Goal: Task Accomplishment & Management: Complete application form

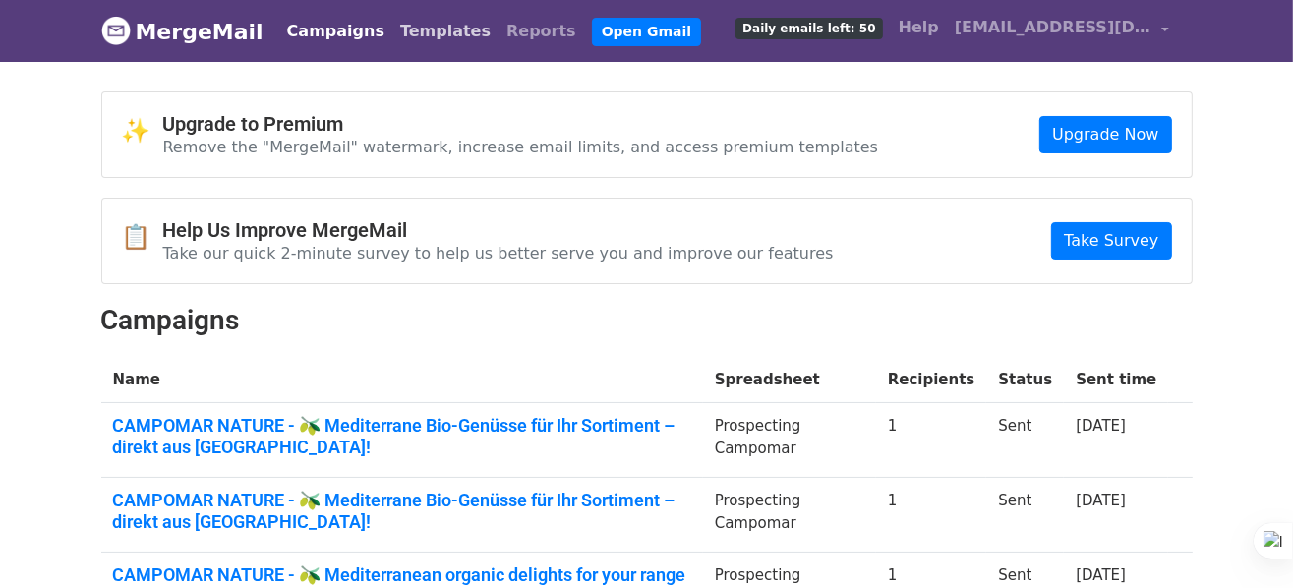
click at [417, 30] on link "Templates" at bounding box center [445, 31] width 106 height 39
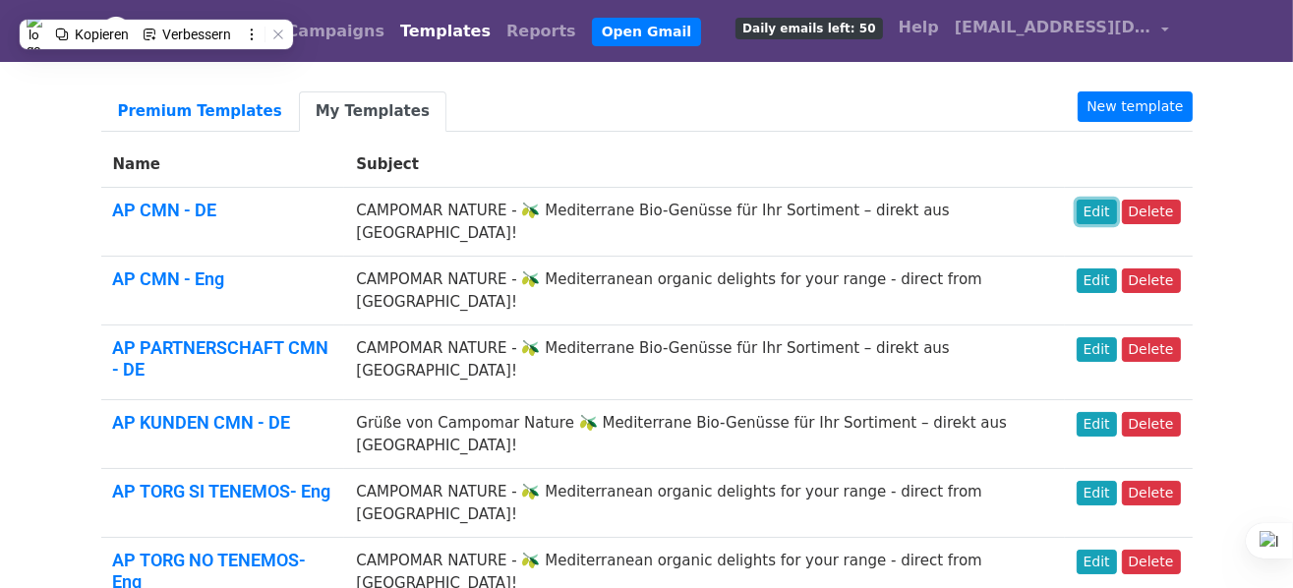
click at [1098, 213] on link "Edit" at bounding box center [1096, 212] width 40 height 25
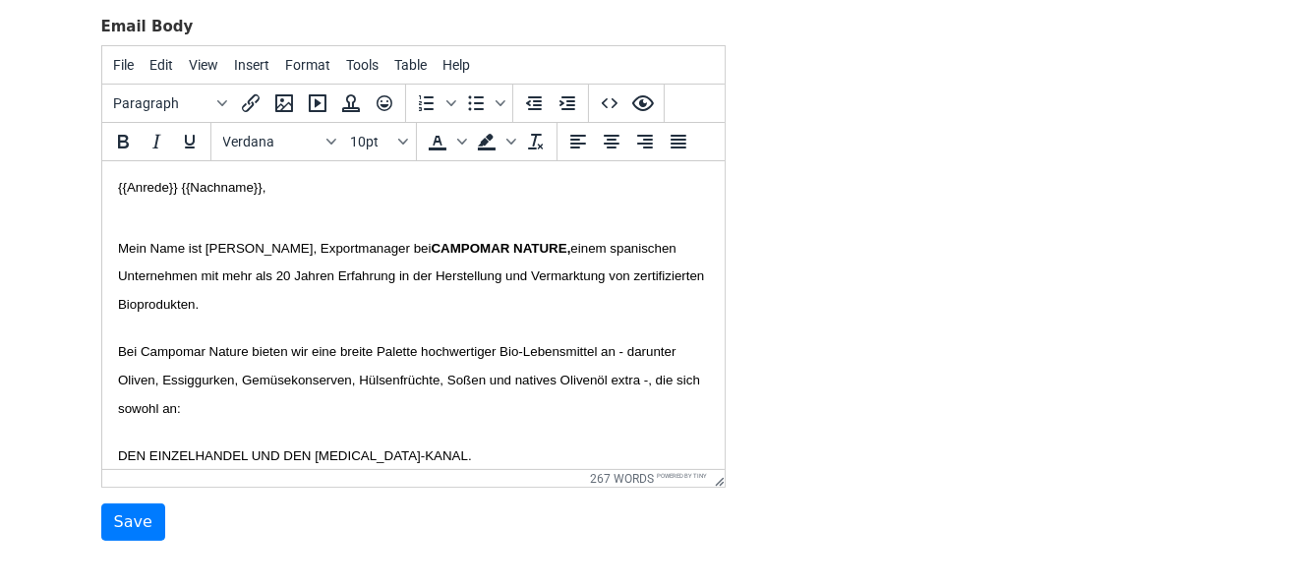
scroll to position [295, 0]
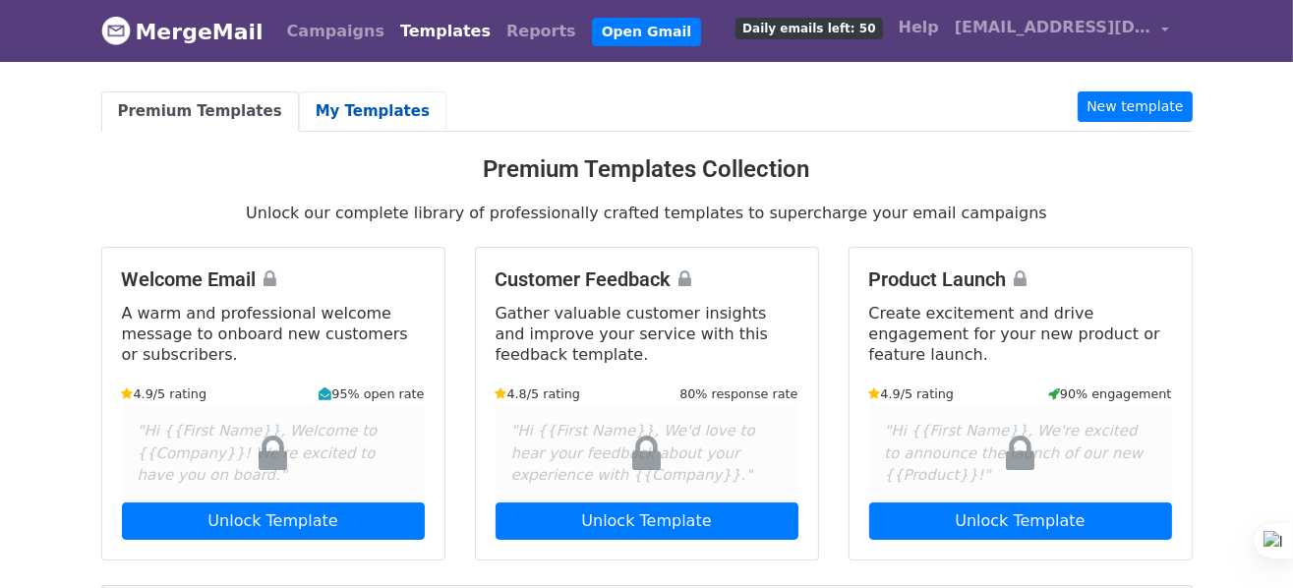
click at [364, 103] on link "My Templates" at bounding box center [372, 111] width 147 height 40
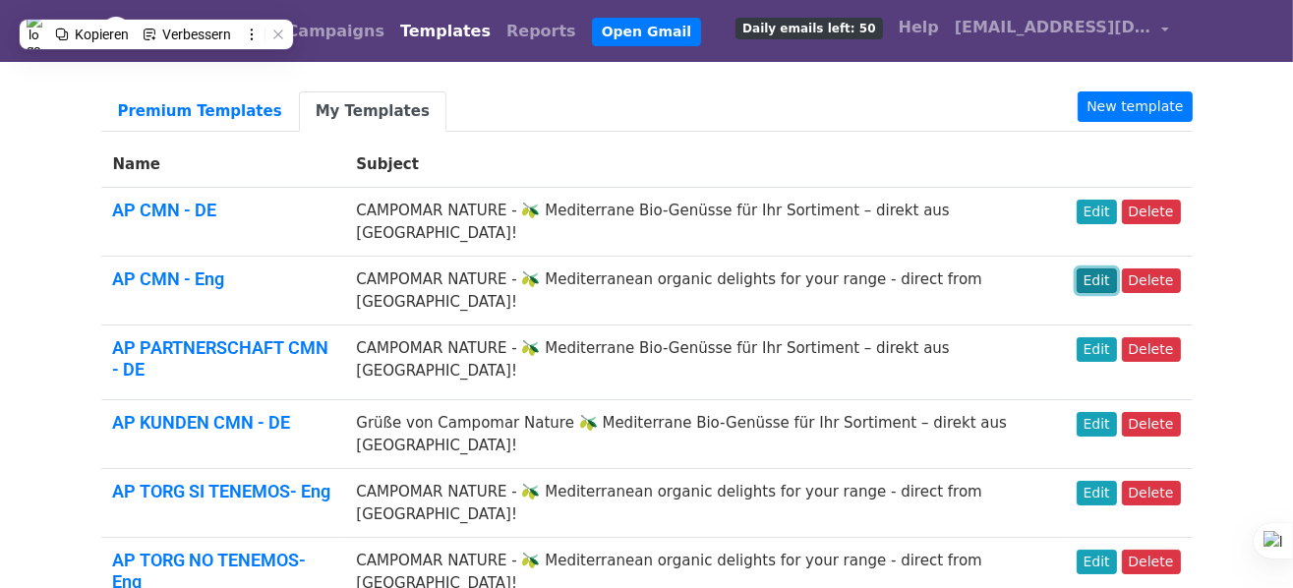
click at [1102, 268] on link "Edit" at bounding box center [1096, 280] width 40 height 25
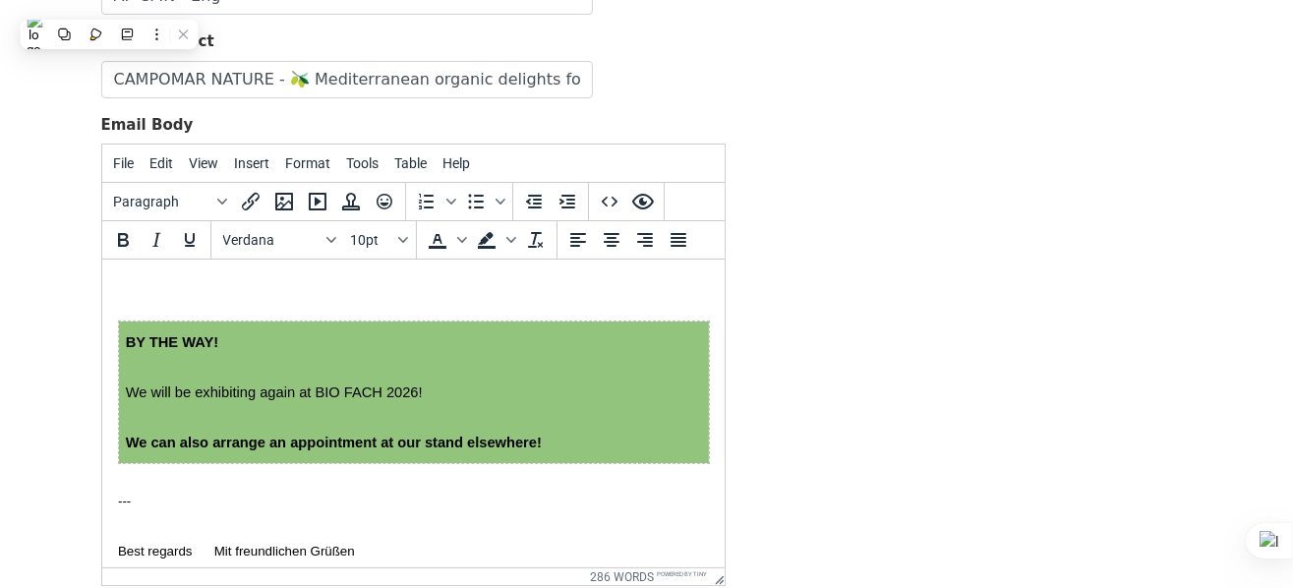
scroll to position [1376, 0]
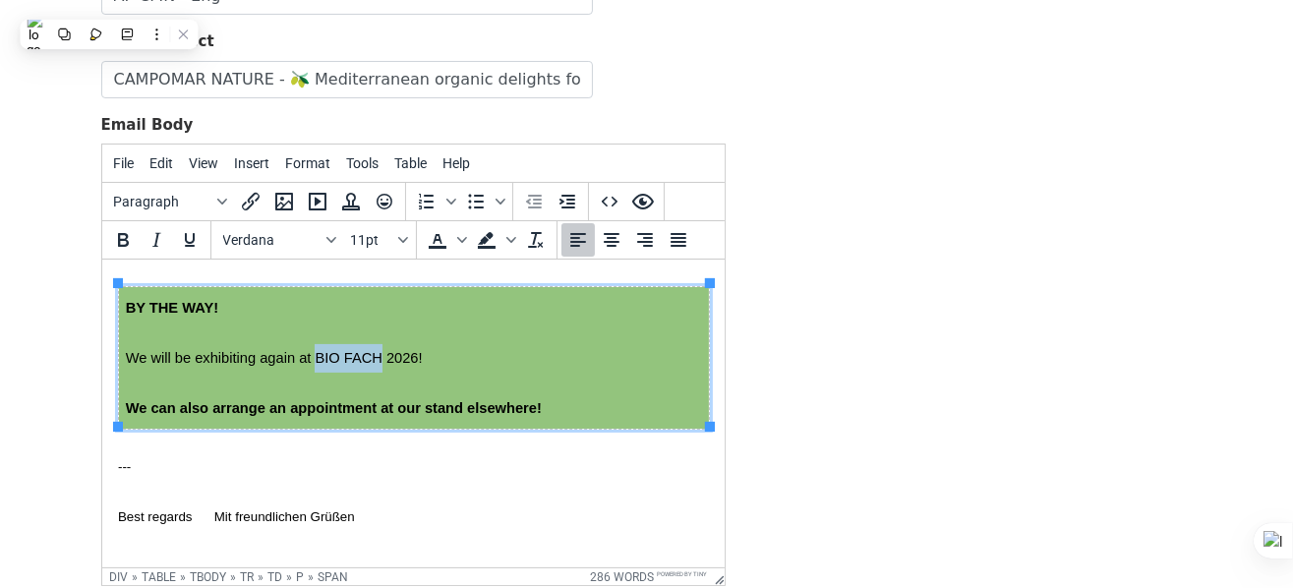
drag, startPoint x: 344, startPoint y: 357, endPoint x: 411, endPoint y: 354, distance: 66.9
click at [411, 354] on span "We will be exhibiting again at BIO FACH 2026!" at bounding box center [273, 358] width 297 height 16
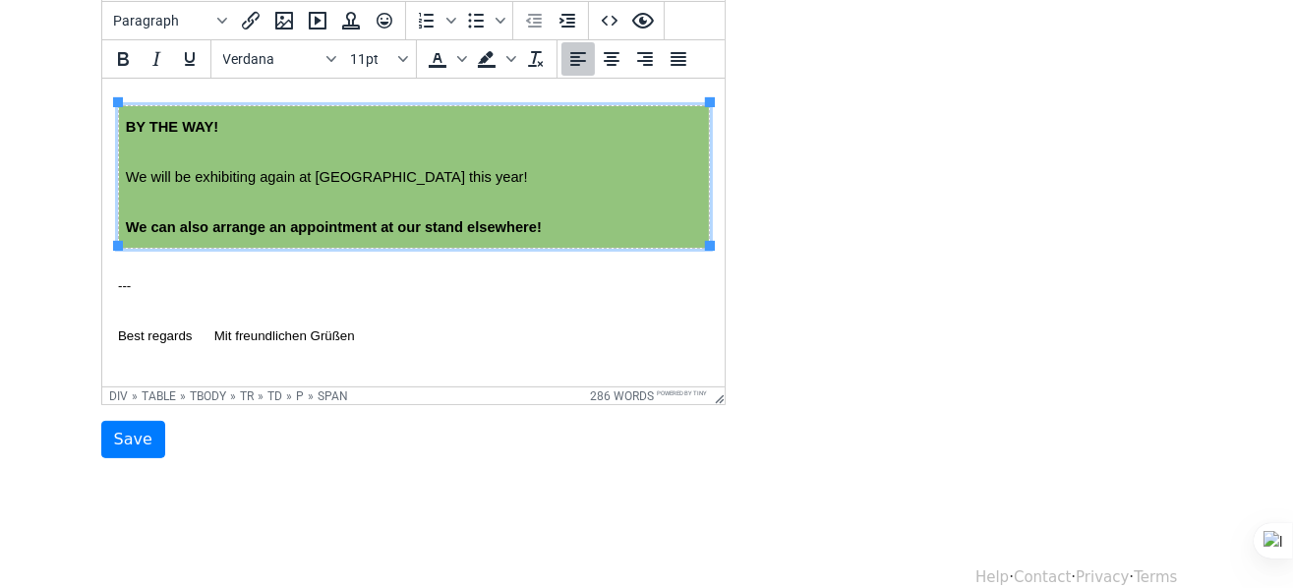
scroll to position [405, 0]
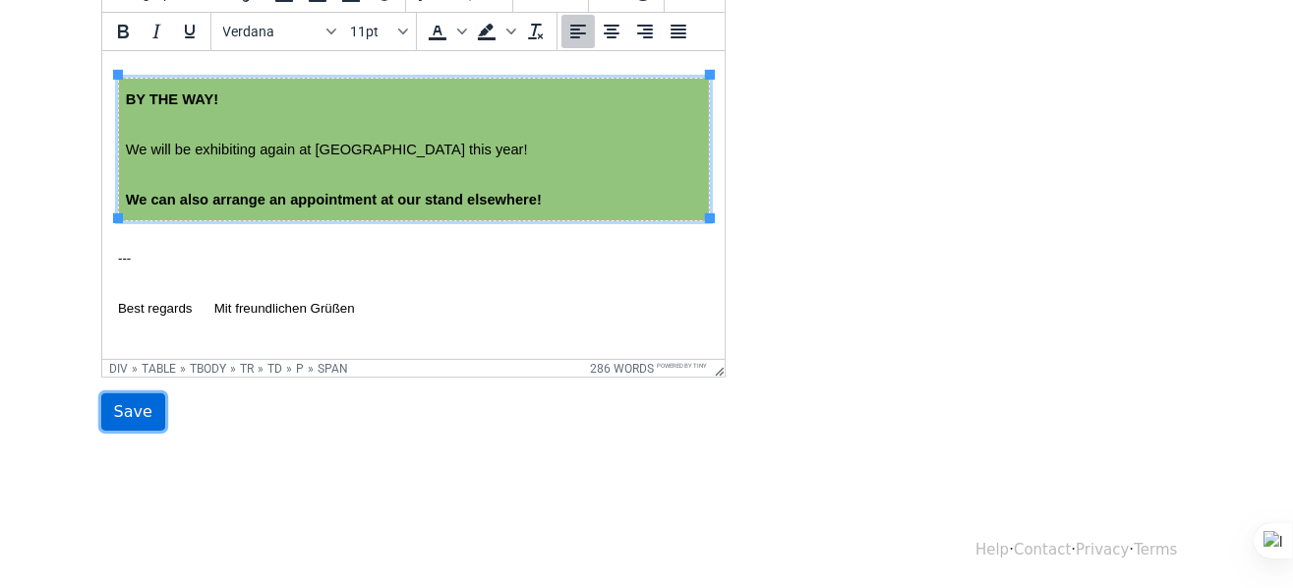
click at [124, 414] on input "Save" at bounding box center [133, 411] width 64 height 37
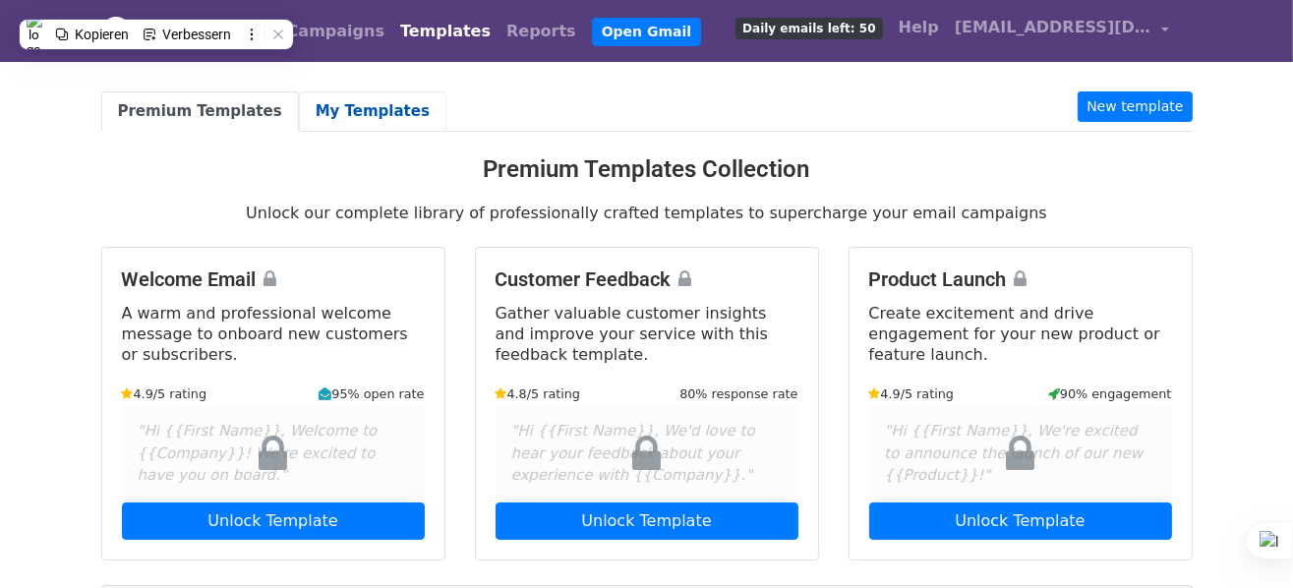
click at [350, 109] on link "My Templates" at bounding box center [372, 111] width 147 height 40
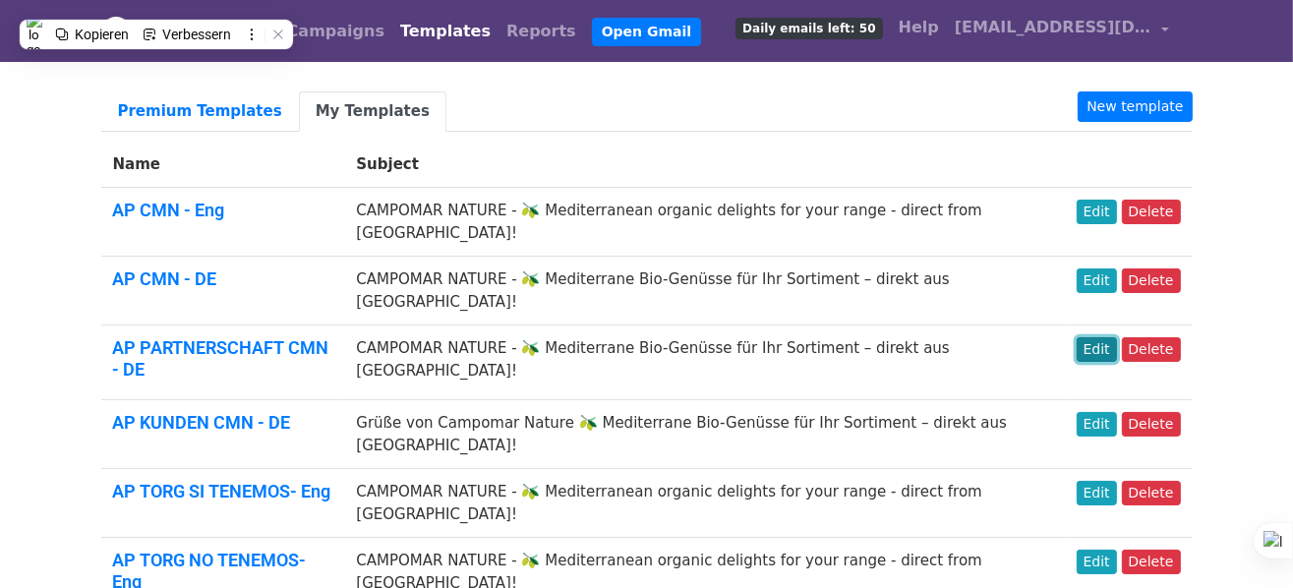
click at [1101, 337] on link "Edit" at bounding box center [1096, 349] width 40 height 25
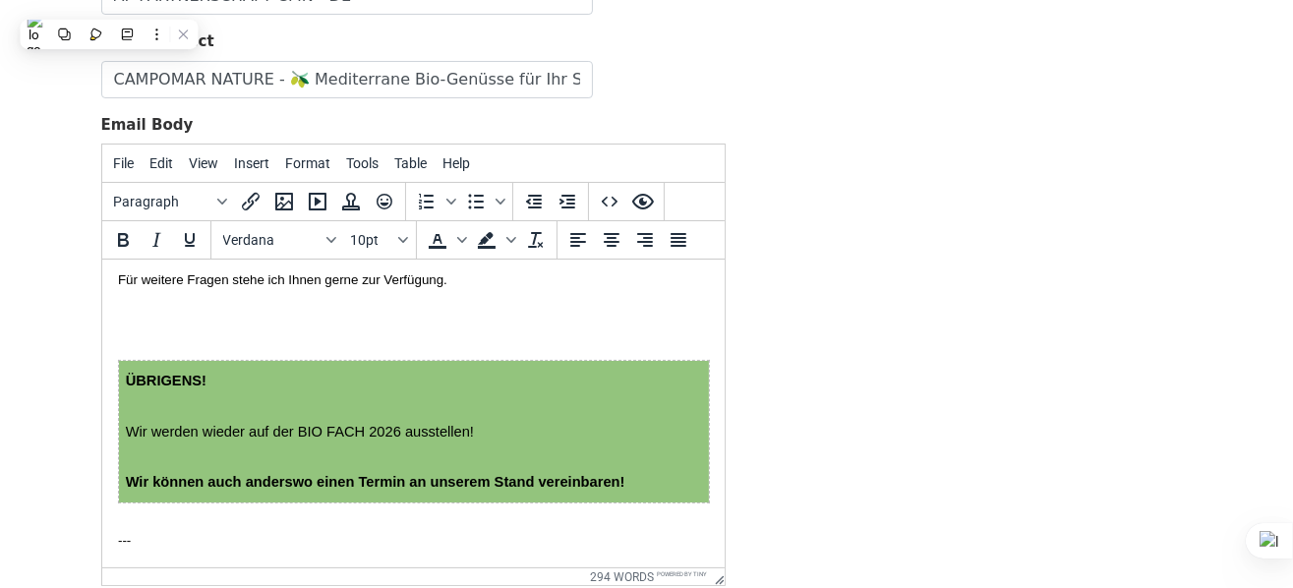
scroll to position [1587, 0]
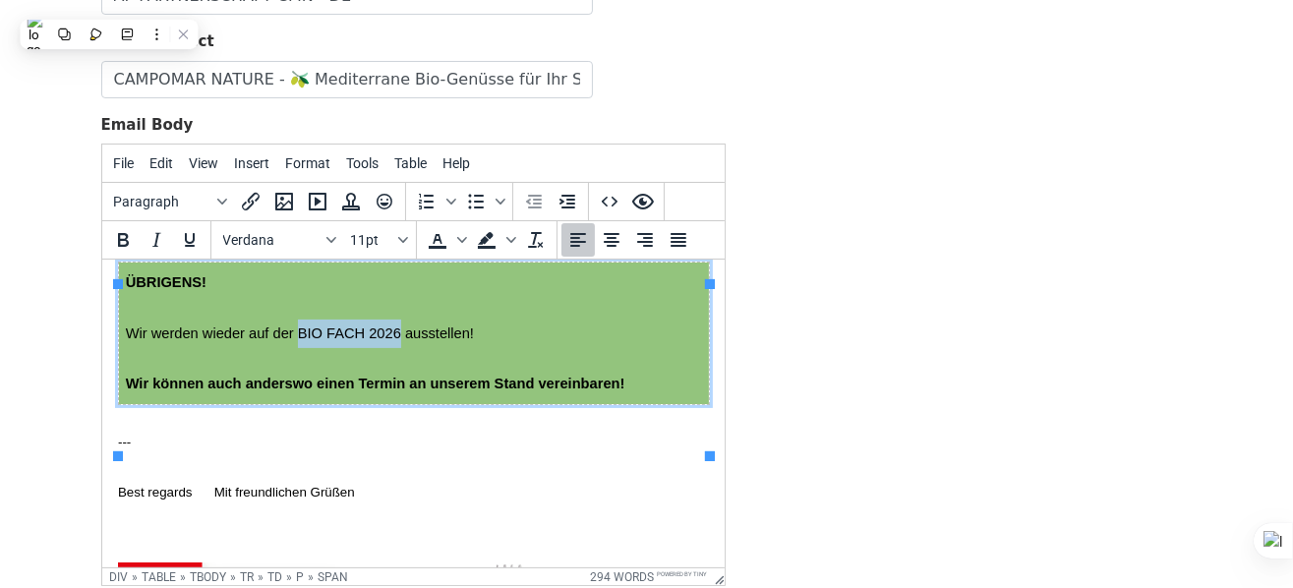
drag, startPoint x: 324, startPoint y: 358, endPoint x: 435, endPoint y: 362, distance: 110.2
click at [435, 341] on span "Wir werden wieder auf der BIO FACH 2026 ausstellen!" at bounding box center [299, 333] width 348 height 16
click at [454, 398] on p "Wir können auch anderswo einen Termin an unserem Stand vereinbaren!" at bounding box center [413, 384] width 576 height 29
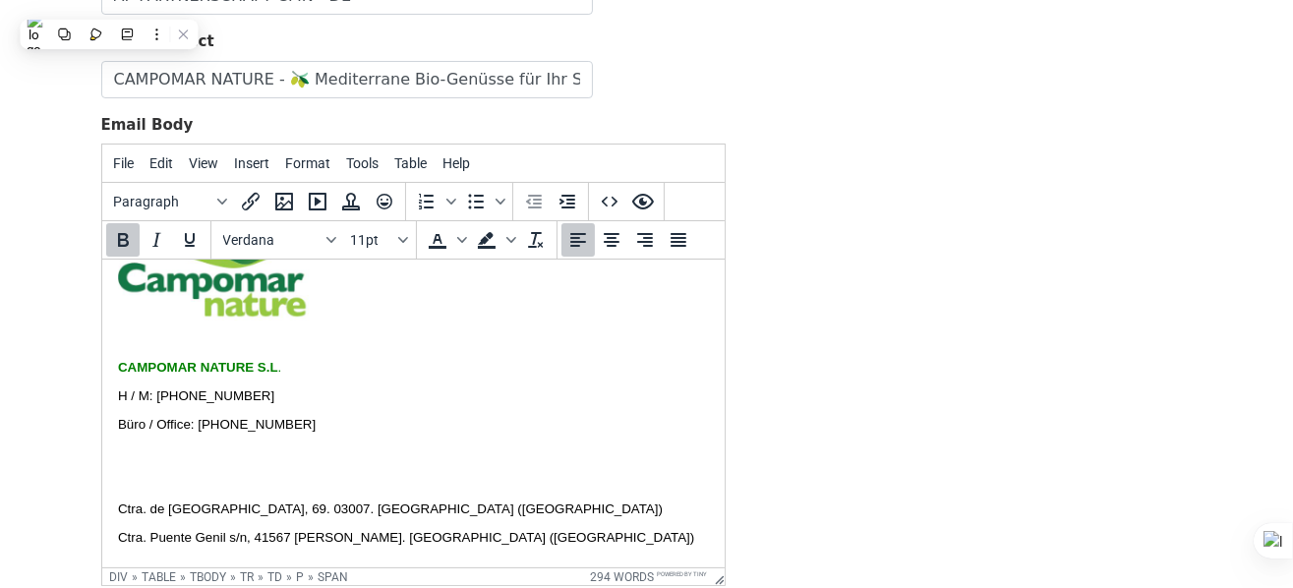
scroll to position [405, 0]
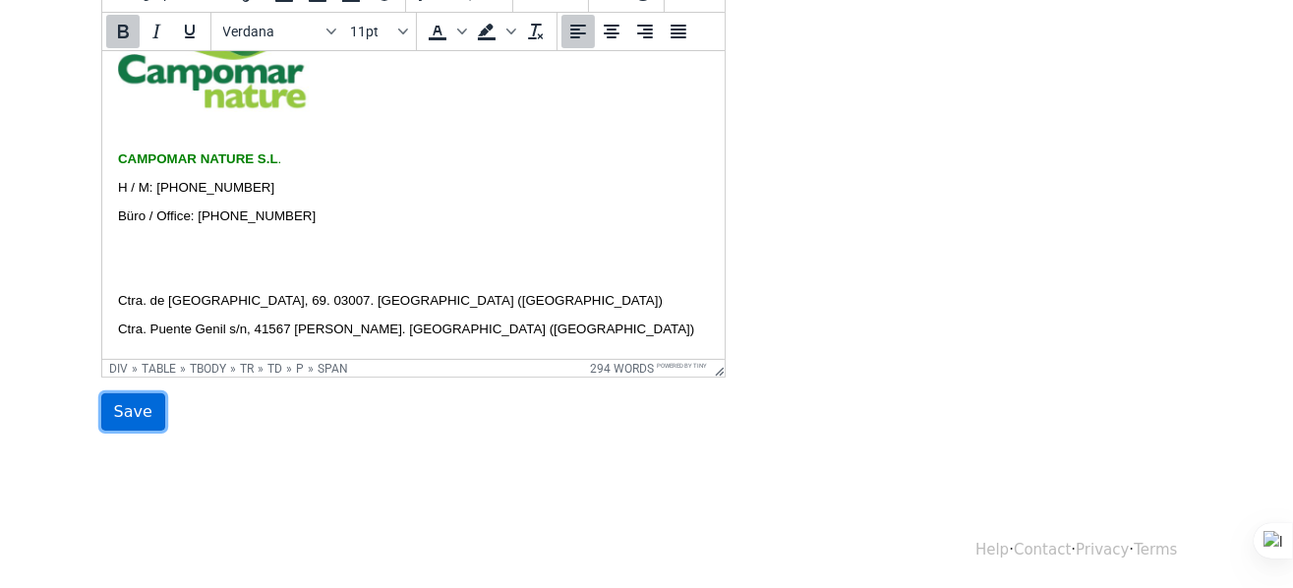
click at [118, 414] on input "Save" at bounding box center [133, 411] width 64 height 37
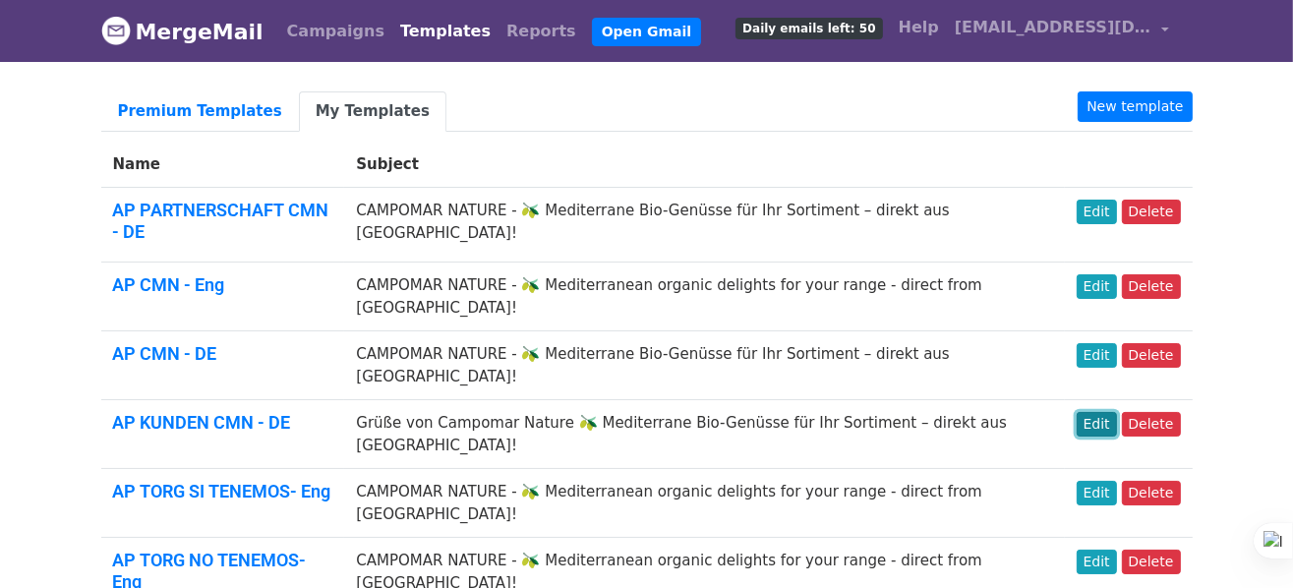
click at [1091, 412] on link "Edit" at bounding box center [1096, 424] width 40 height 25
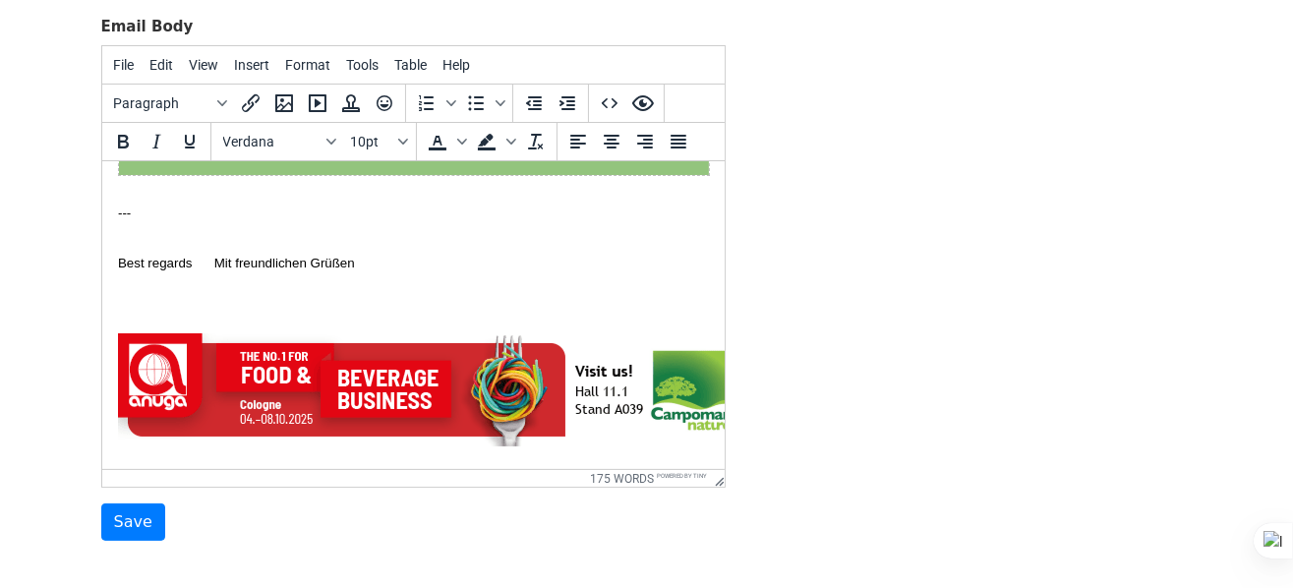
scroll to position [983, 0]
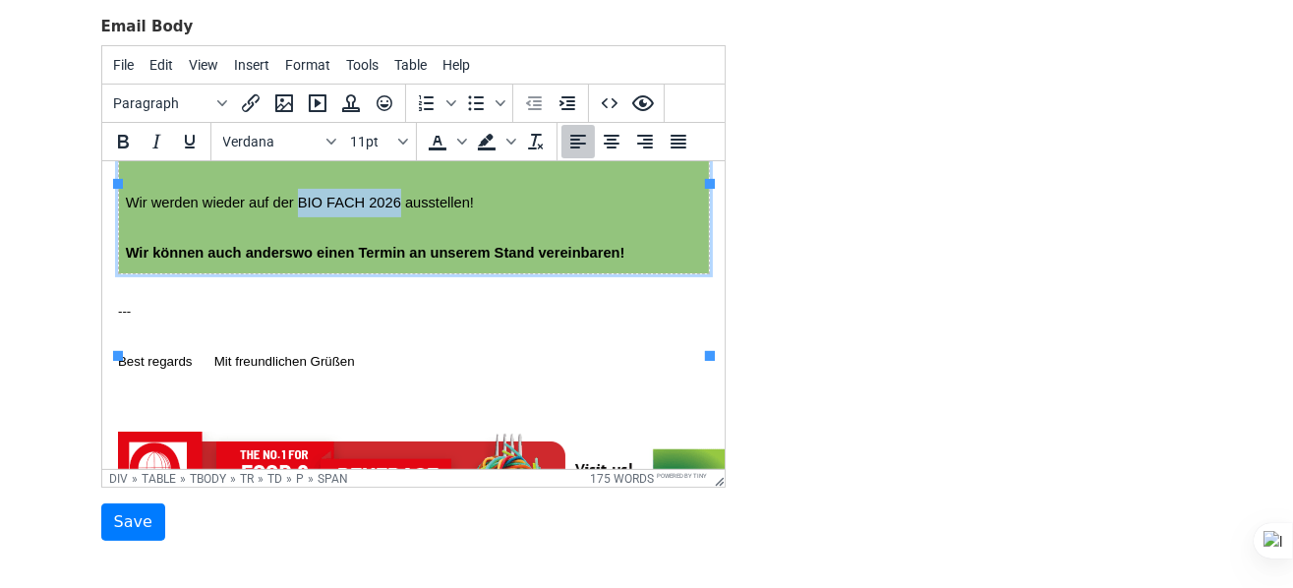
drag, startPoint x: 323, startPoint y: 256, endPoint x: 435, endPoint y: 261, distance: 111.2
click at [435, 210] on span "Wir werden wieder auf der BIO FACH 2026 ausstellen!" at bounding box center [299, 203] width 348 height 16
click at [139, 528] on input "Save" at bounding box center [133, 521] width 64 height 37
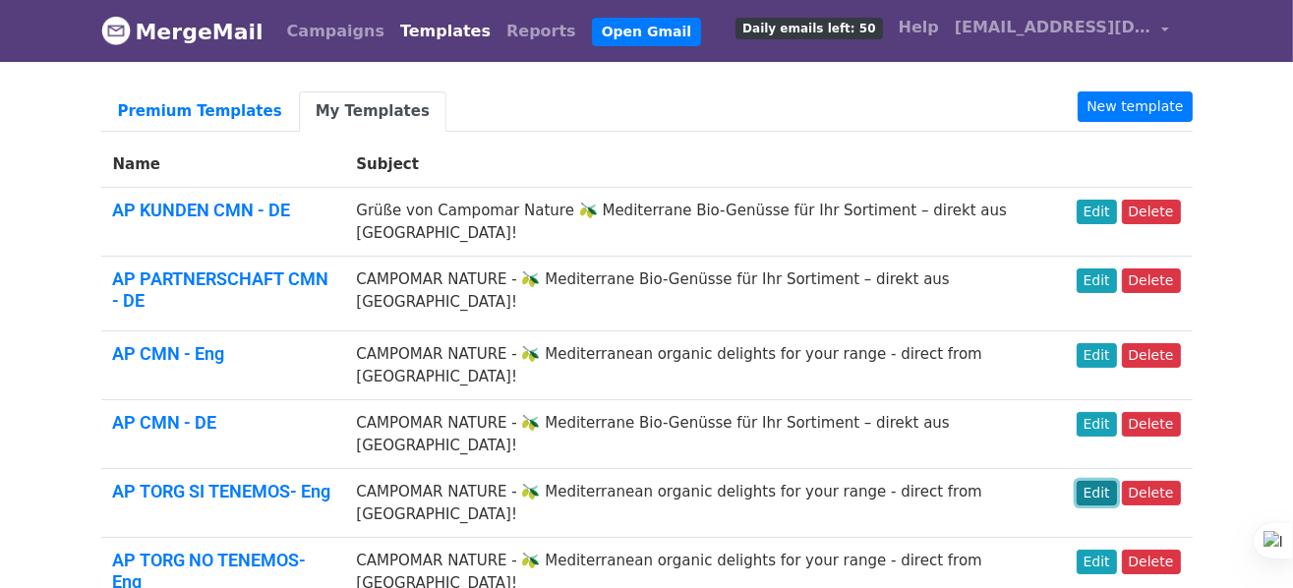
click at [1105, 481] on link "Edit" at bounding box center [1096, 493] width 40 height 25
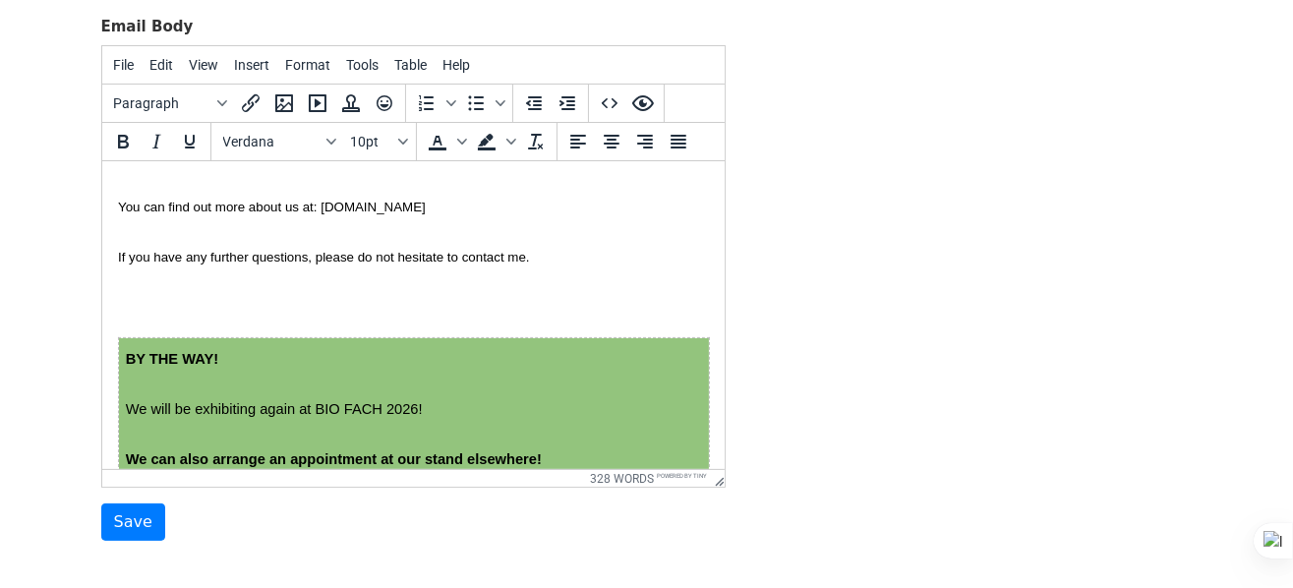
scroll to position [1770, 0]
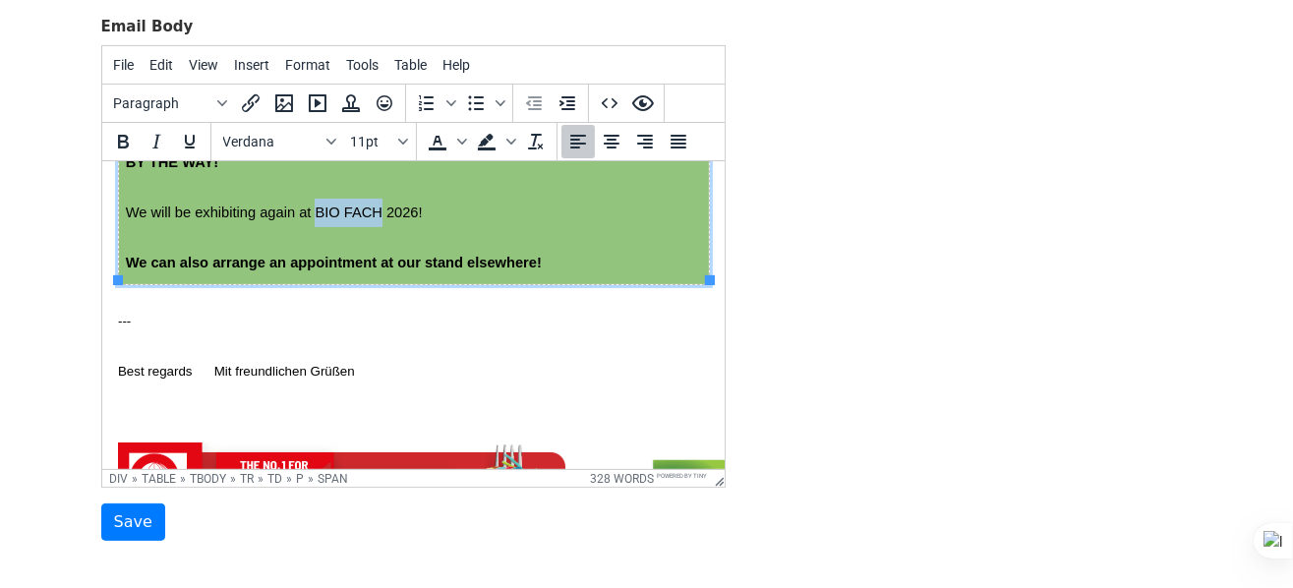
drag, startPoint x: 342, startPoint y: 206, endPoint x: 410, endPoint y: 204, distance: 67.9
click at [410, 204] on span "We will be exhibiting again at BIO FACH 2026!" at bounding box center [273, 212] width 297 height 16
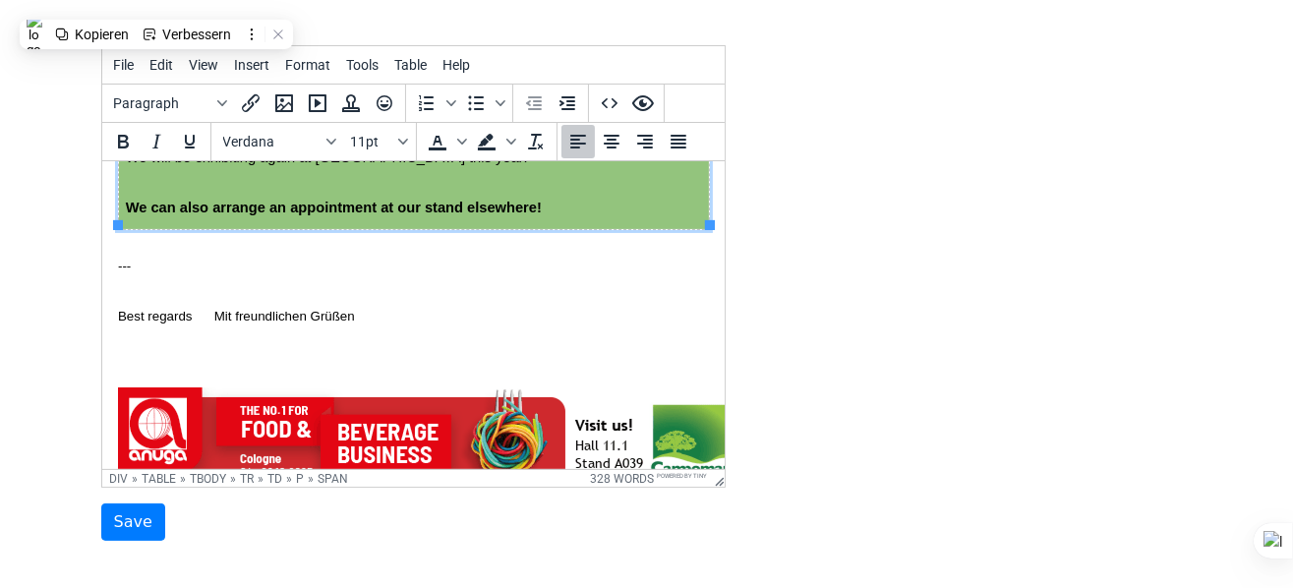
scroll to position [1868, 0]
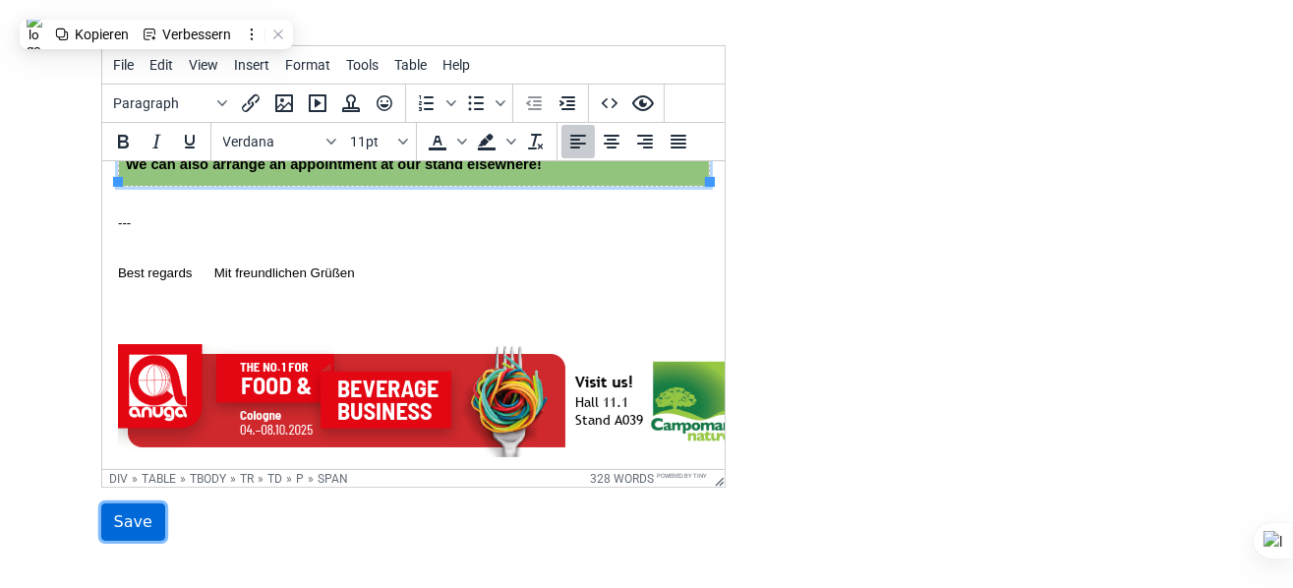
click at [145, 516] on input "Save" at bounding box center [133, 521] width 64 height 37
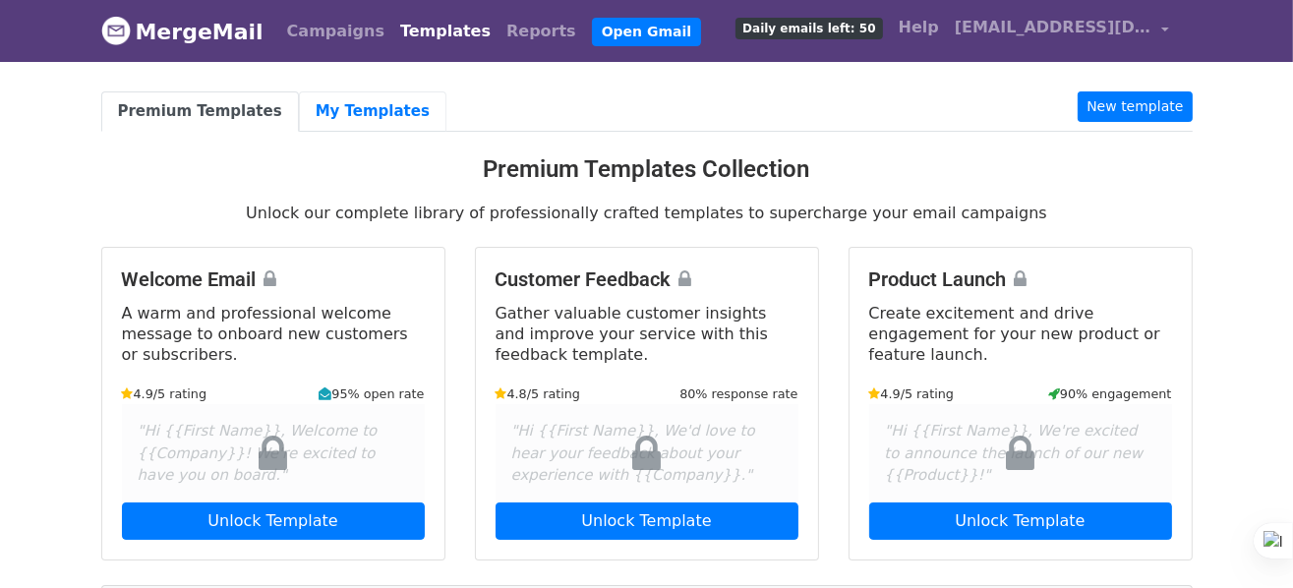
click at [351, 113] on link "My Templates" at bounding box center [372, 111] width 147 height 40
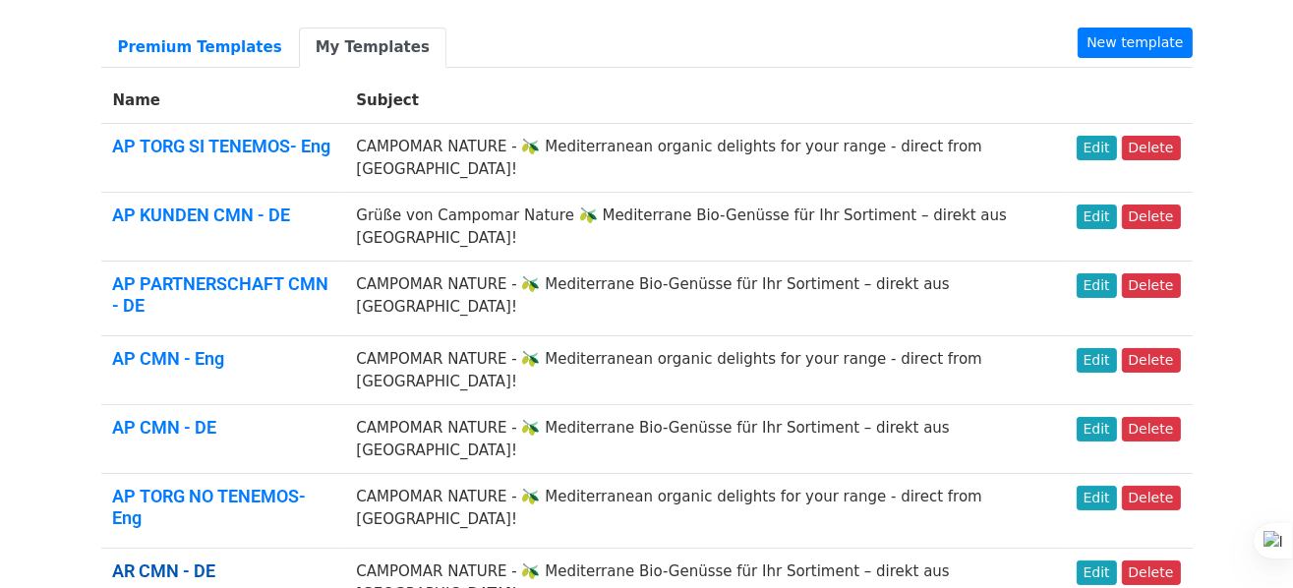
scroll to position [98, 0]
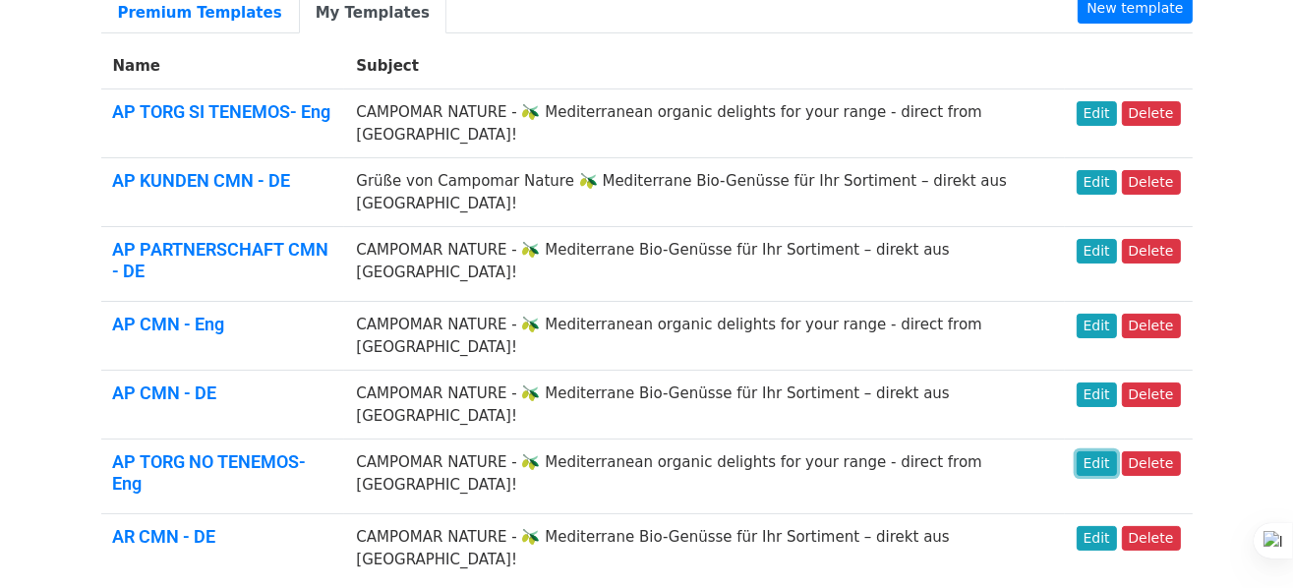
drag, startPoint x: 1097, startPoint y: 374, endPoint x: 649, endPoint y: 408, distance: 449.6
click at [1097, 451] on link "Edit" at bounding box center [1096, 463] width 40 height 25
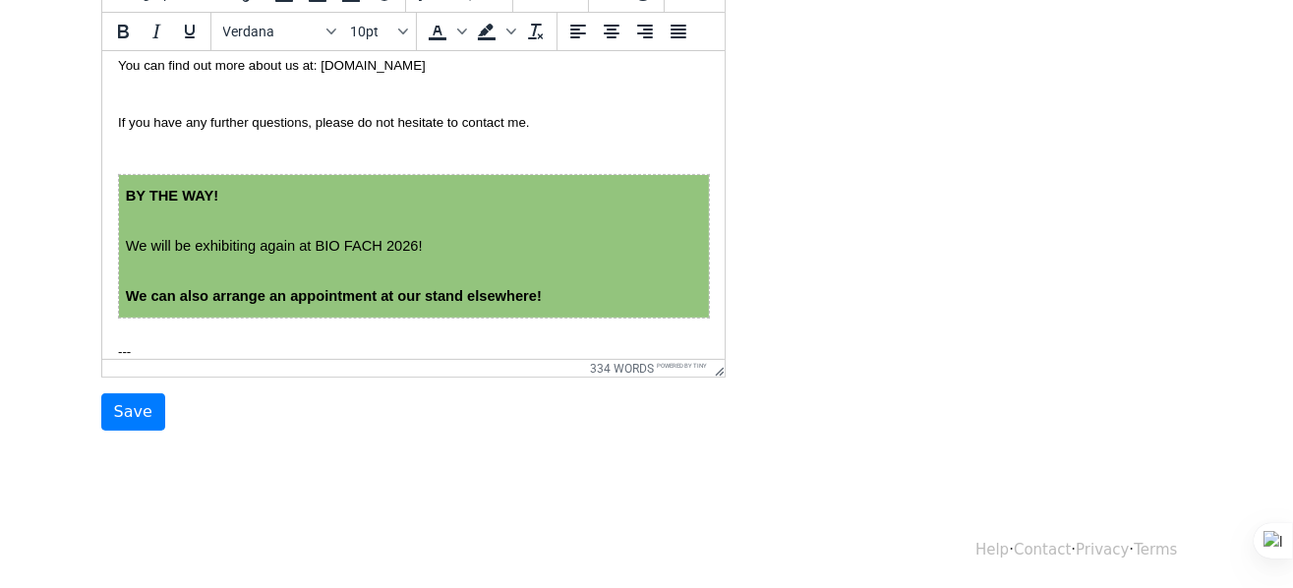
scroll to position [1573, 0]
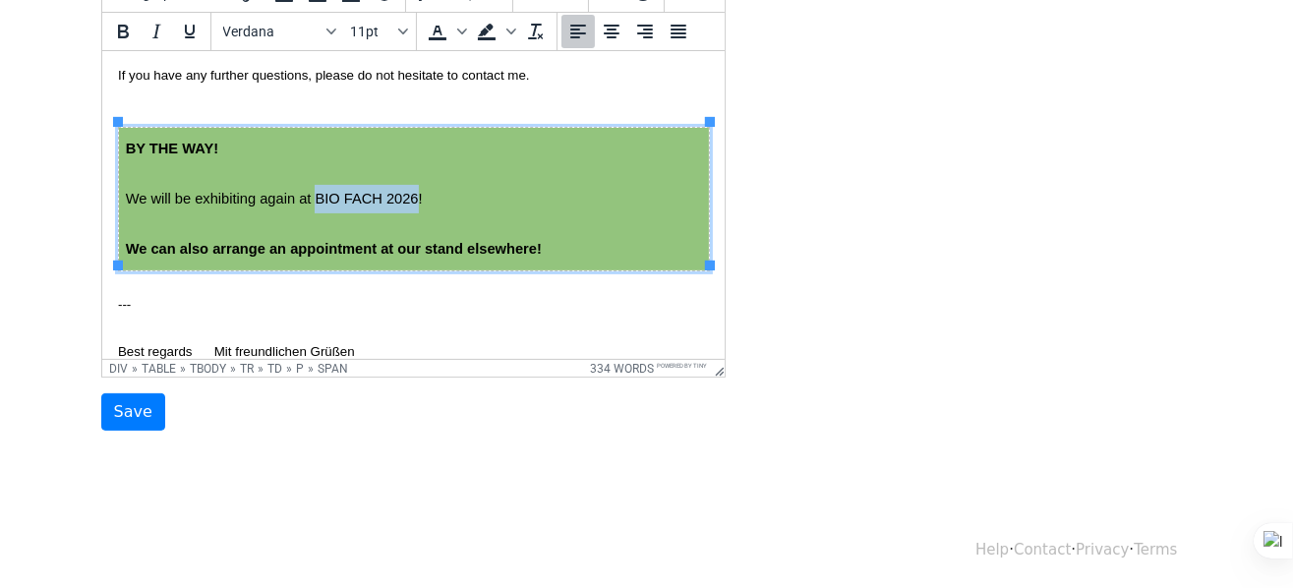
drag, startPoint x: 344, startPoint y: 195, endPoint x: 453, endPoint y: 196, distance: 109.1
click at [422, 196] on span "We will be exhibiting again at BIO FACH 2026!" at bounding box center [273, 199] width 297 height 16
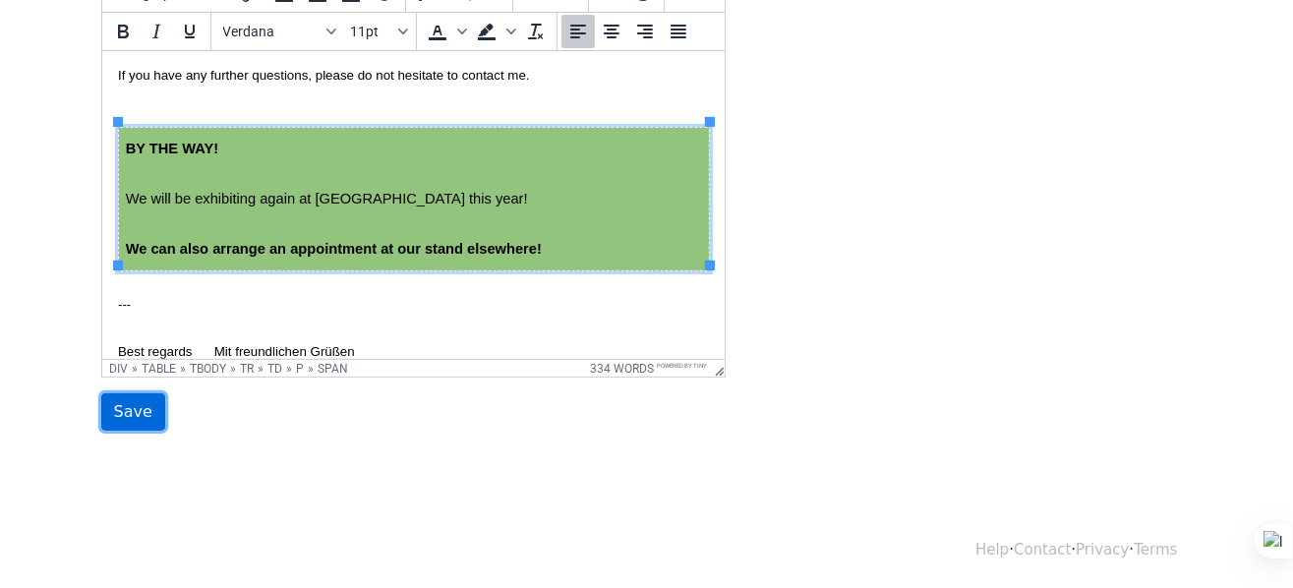
click at [132, 400] on input "Save" at bounding box center [133, 411] width 64 height 37
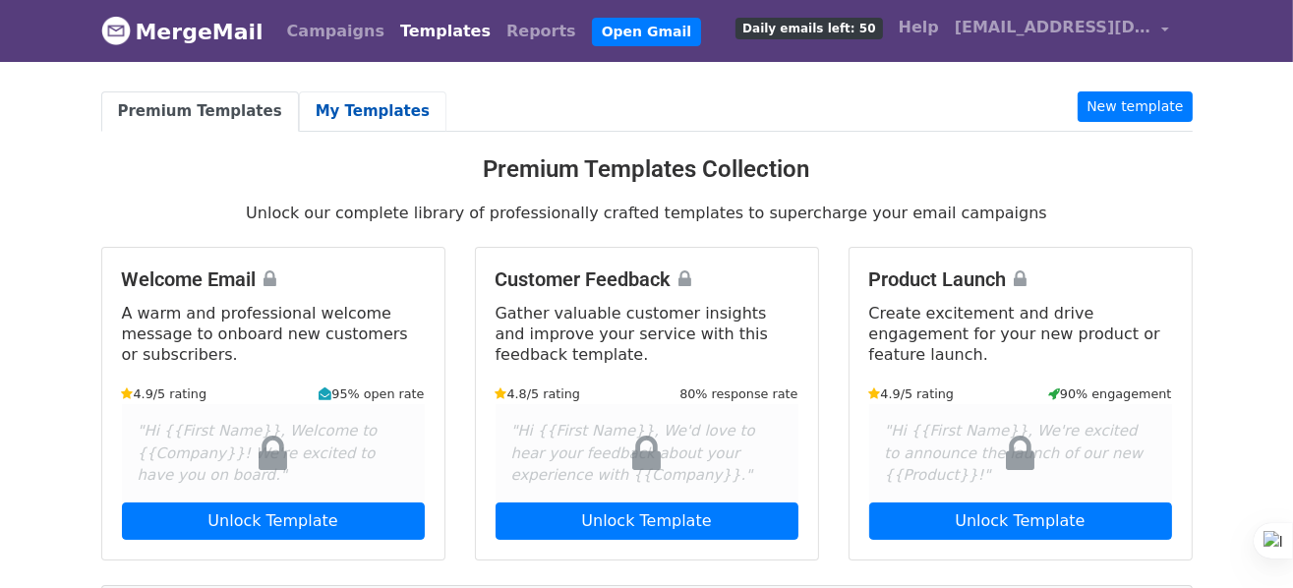
click at [336, 109] on link "My Templates" at bounding box center [372, 111] width 147 height 40
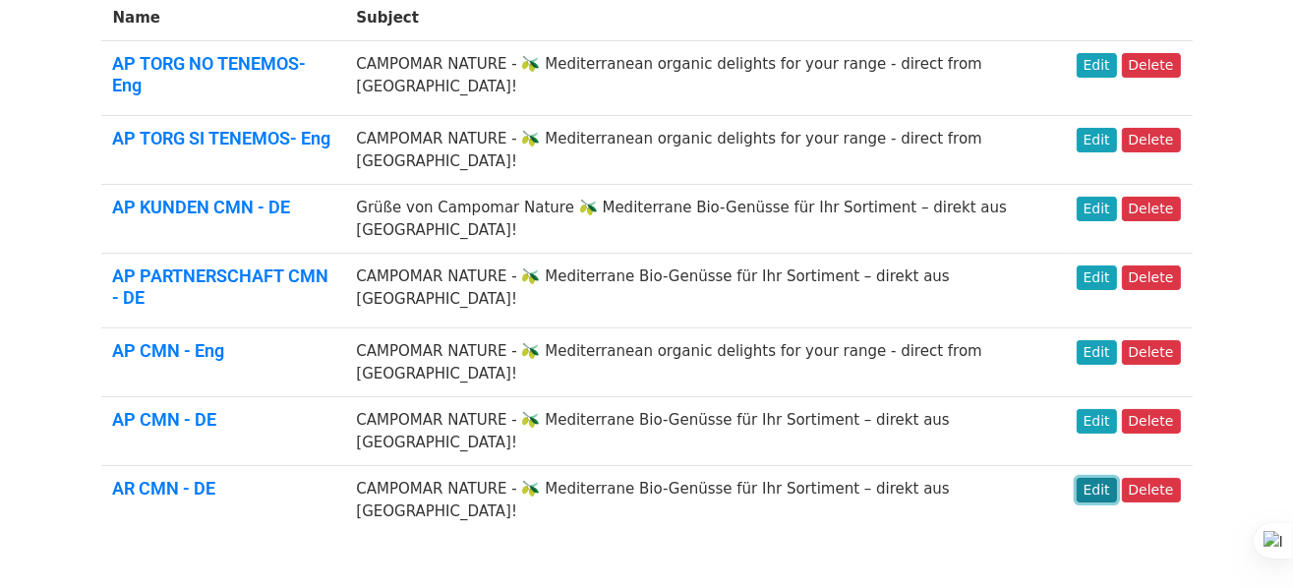
click at [1104, 478] on link "Edit" at bounding box center [1096, 490] width 40 height 25
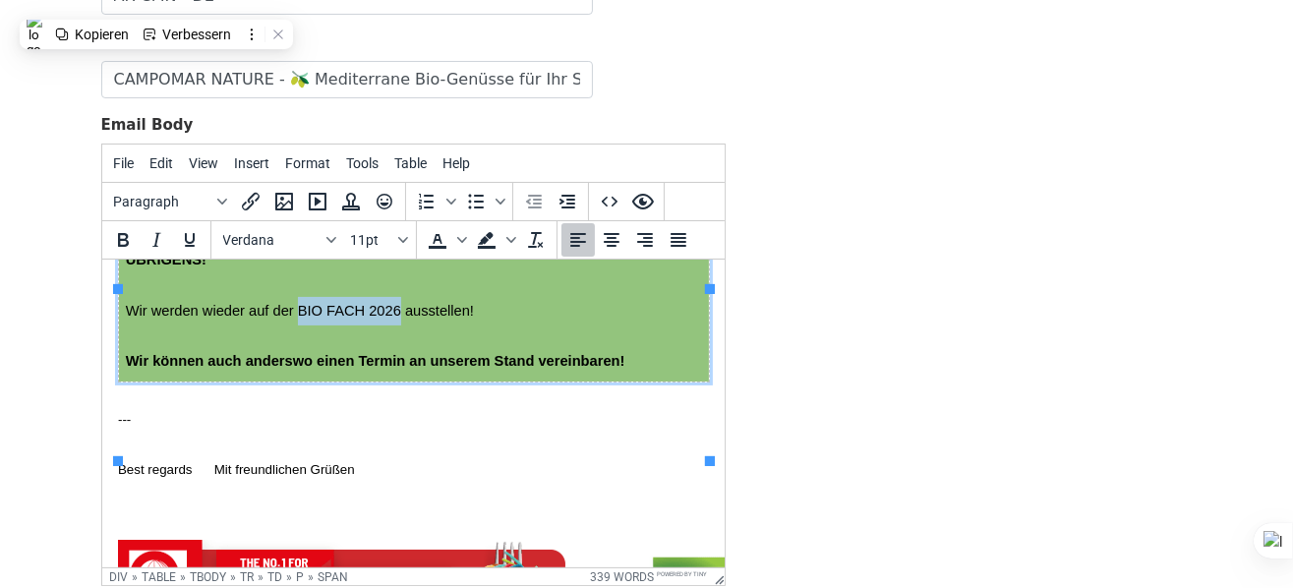
drag, startPoint x: 321, startPoint y: 357, endPoint x: 431, endPoint y: 364, distance: 109.3
click at [431, 319] on span "Wir werden wieder auf der BIO FACH 2026 ausstellen!" at bounding box center [299, 311] width 348 height 16
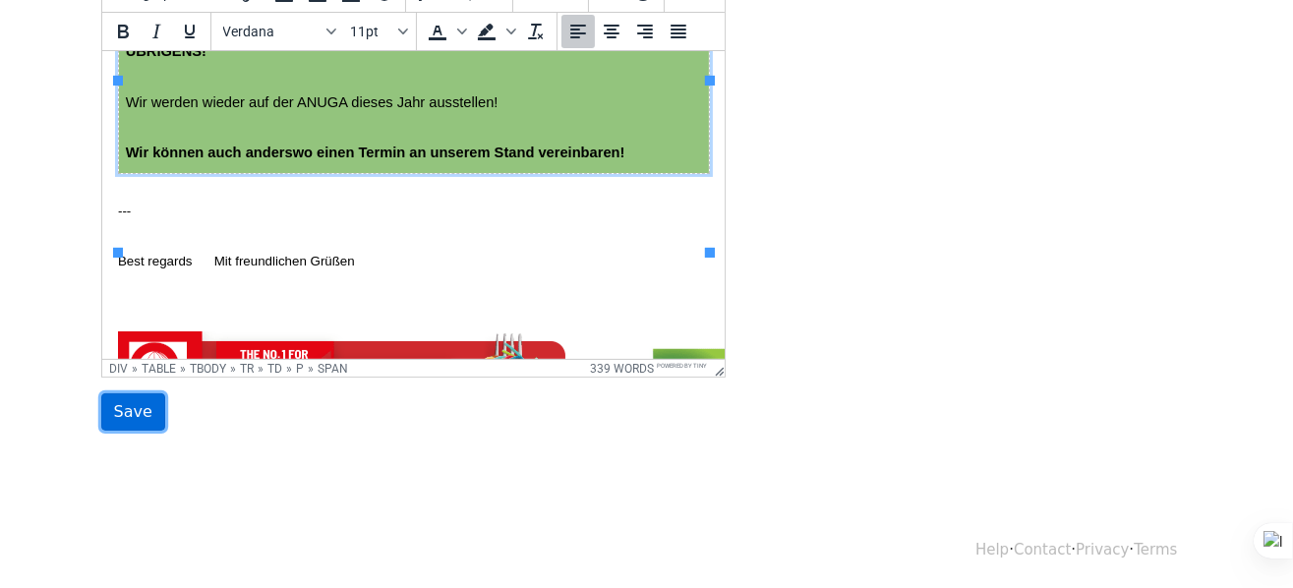
click at [126, 415] on input "Save" at bounding box center [133, 411] width 64 height 37
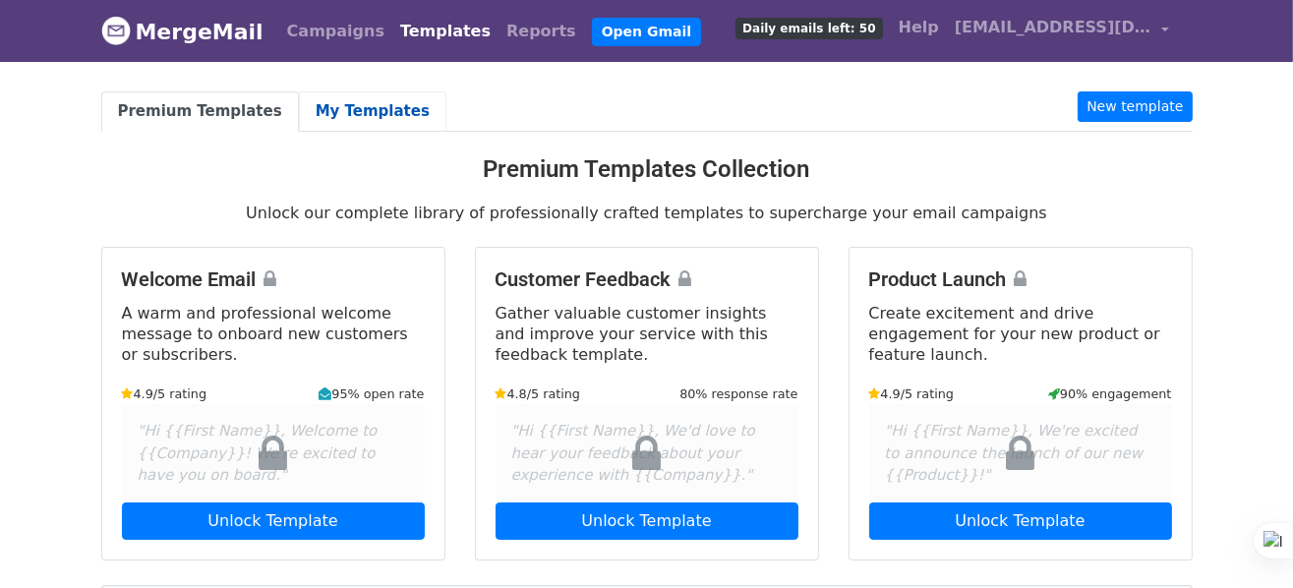
click at [360, 104] on link "My Templates" at bounding box center [372, 111] width 147 height 40
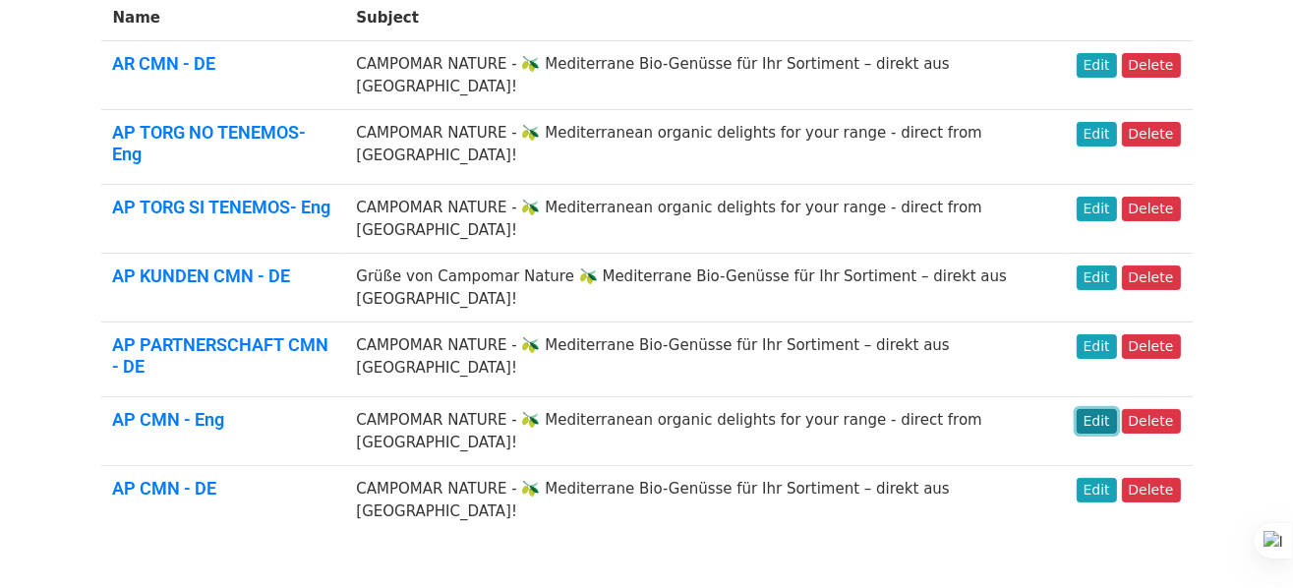
click at [1101, 409] on link "Edit" at bounding box center [1096, 421] width 40 height 25
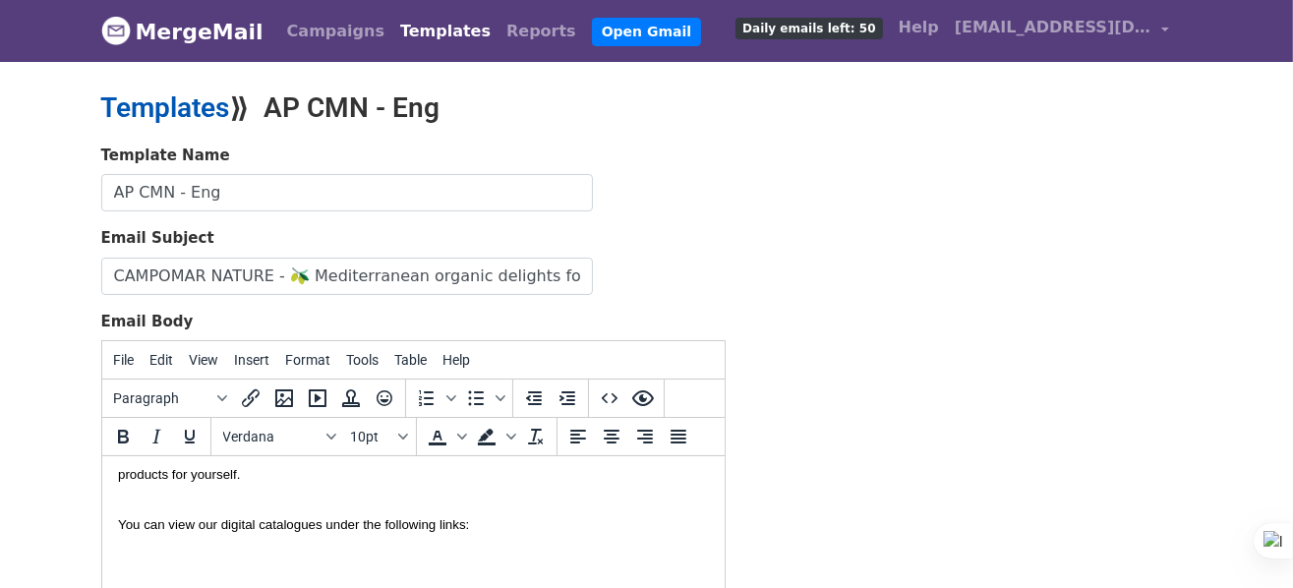
click at [193, 93] on link "Templates" at bounding box center [165, 107] width 129 height 32
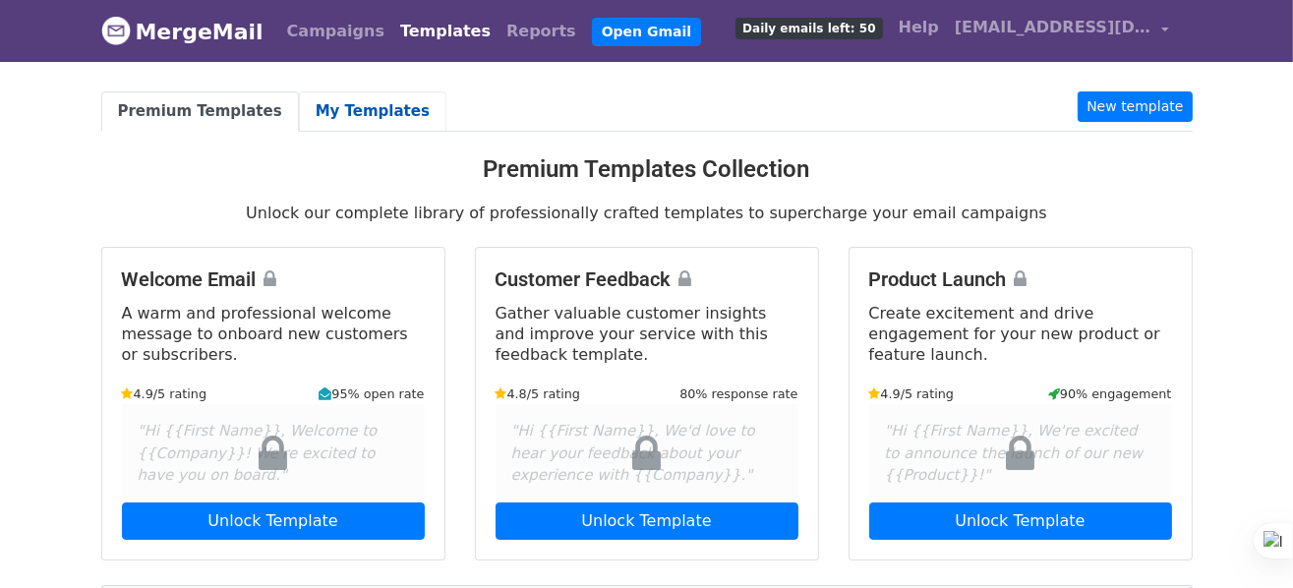
click at [363, 105] on link "My Templates" at bounding box center [372, 111] width 147 height 40
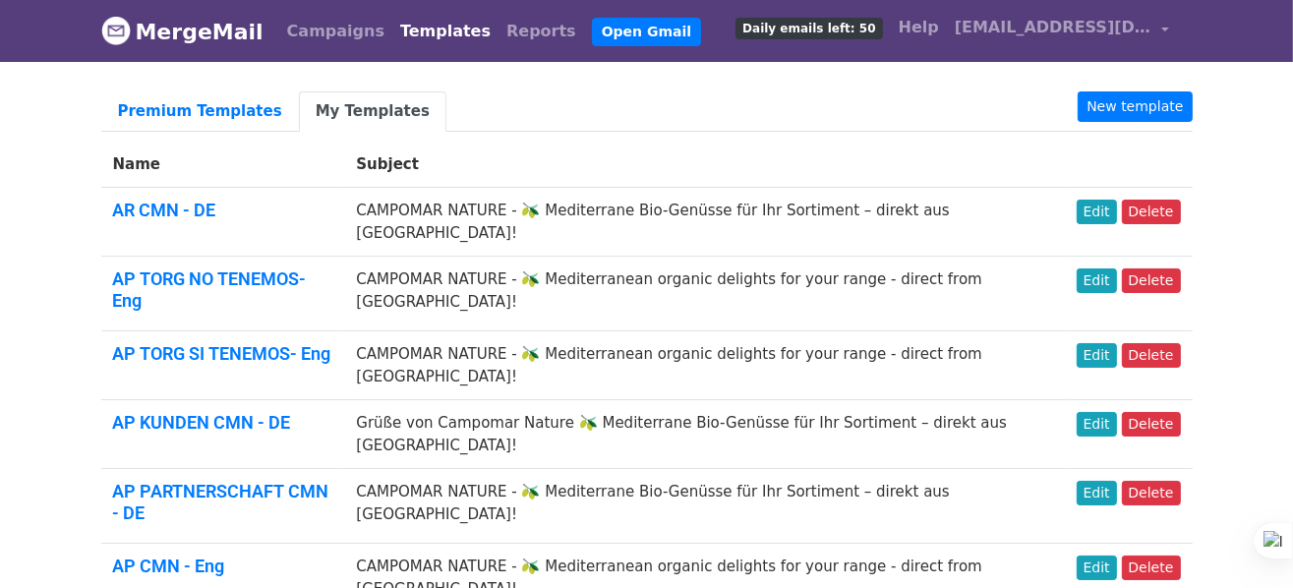
drag, startPoint x: 1101, startPoint y: 527, endPoint x: 340, endPoint y: 408, distance: 770.2
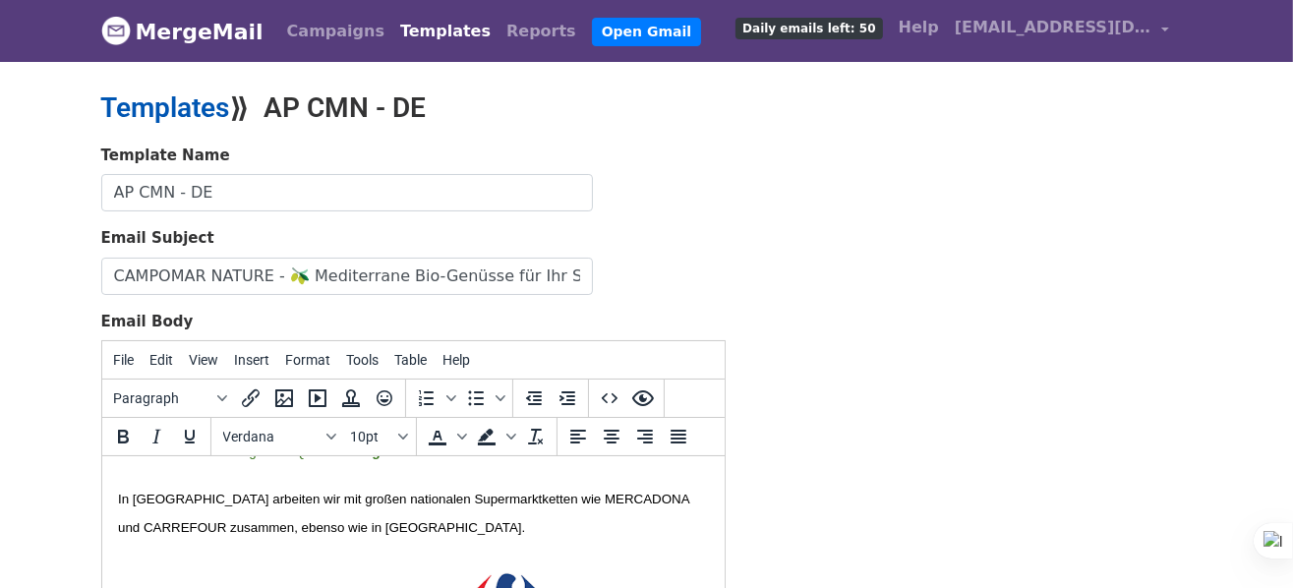
click at [146, 103] on link "Templates" at bounding box center [165, 107] width 129 height 32
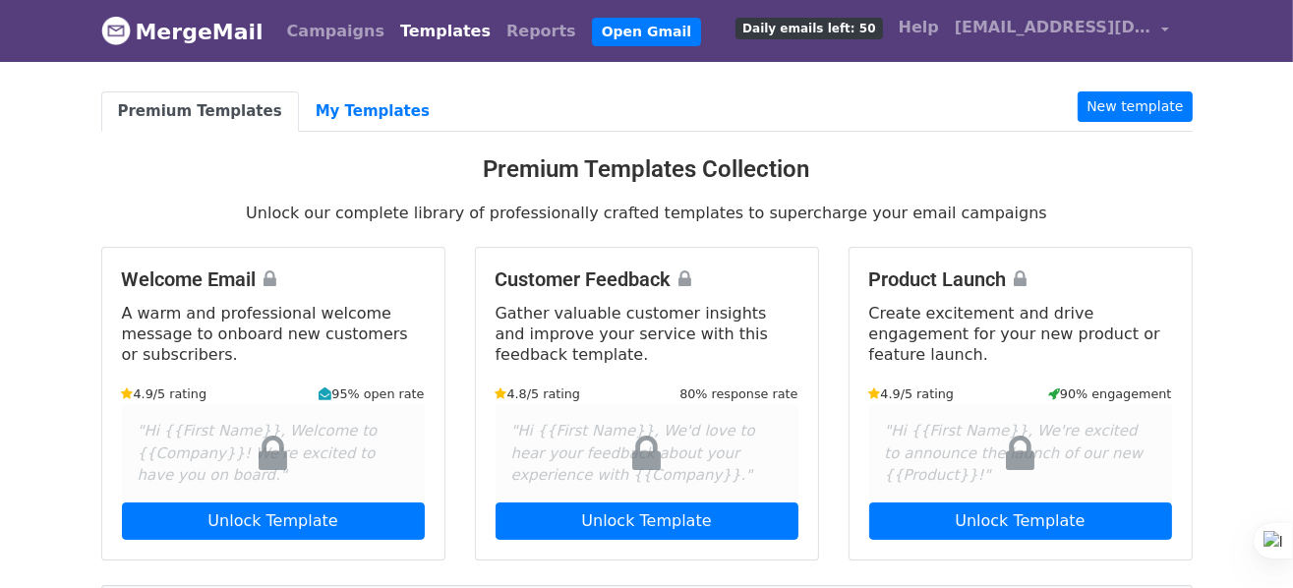
click at [203, 180] on h3 "Premium Templates Collection" at bounding box center [646, 169] width 1091 height 29
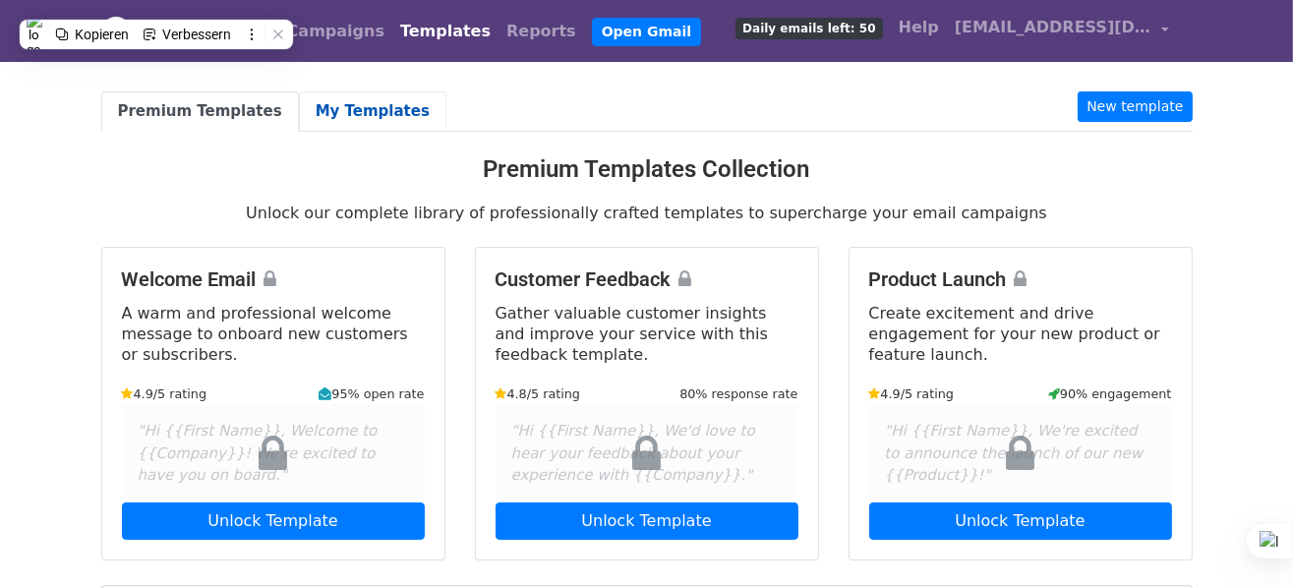
click at [356, 106] on link "My Templates" at bounding box center [372, 111] width 147 height 40
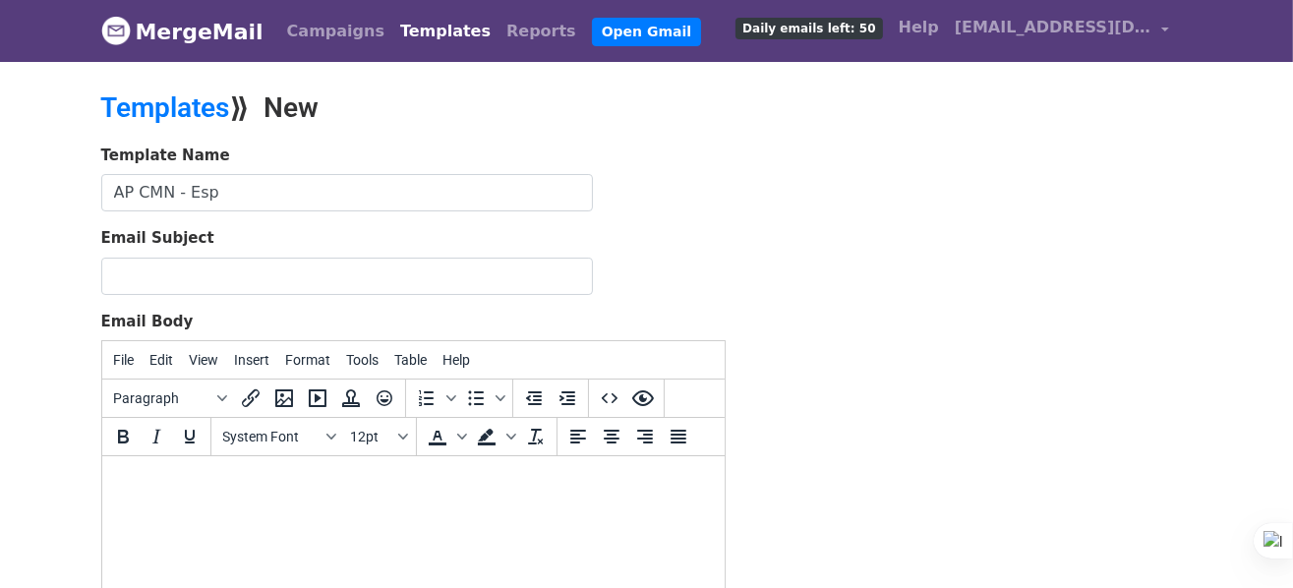
type input "AP CMN - Esp"
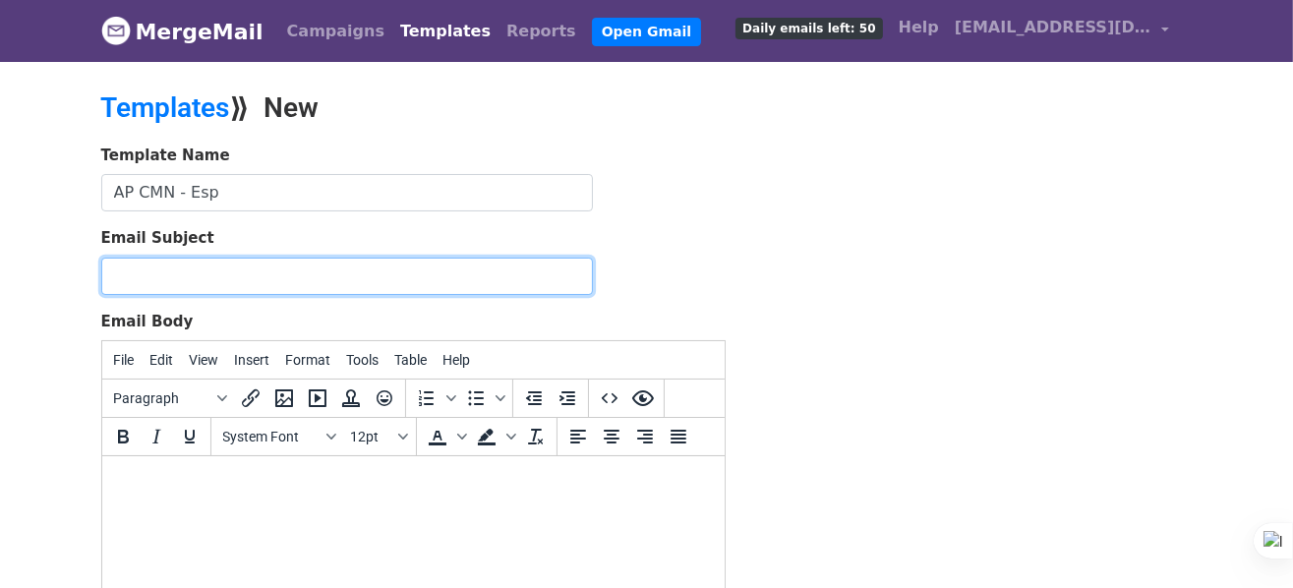
click at [407, 264] on input "Email Subject" at bounding box center [347, 276] width 492 height 37
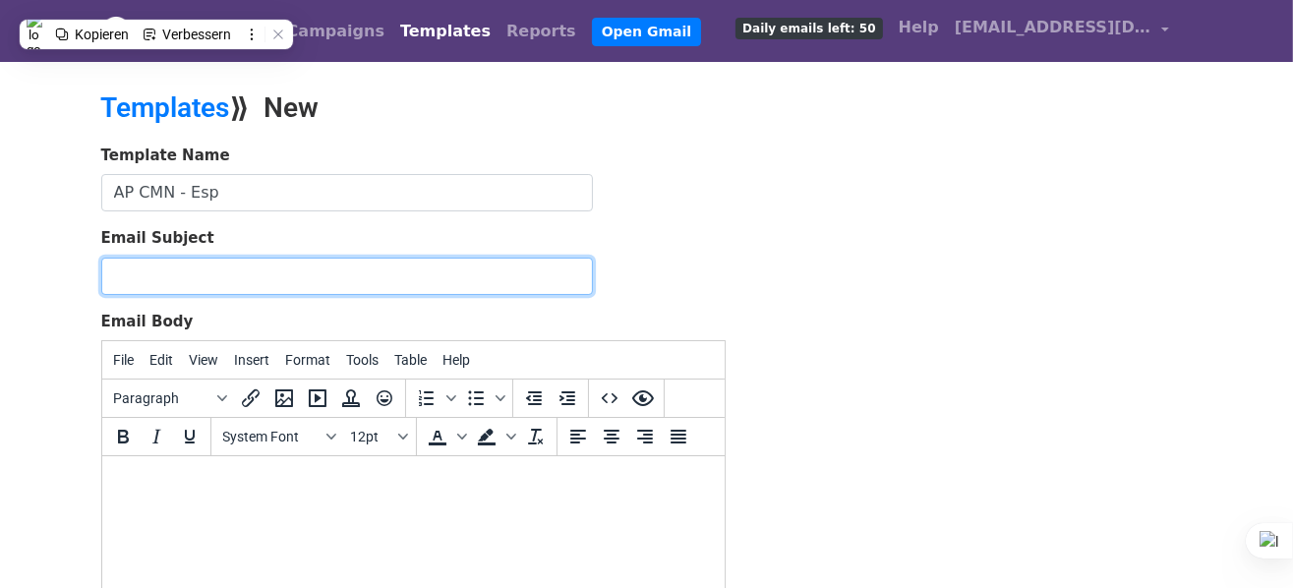
paste input "CAMPOMAR NATURE - 🫒 Delicias ecológicas mediterráneas para su surtido, ¡directa…"
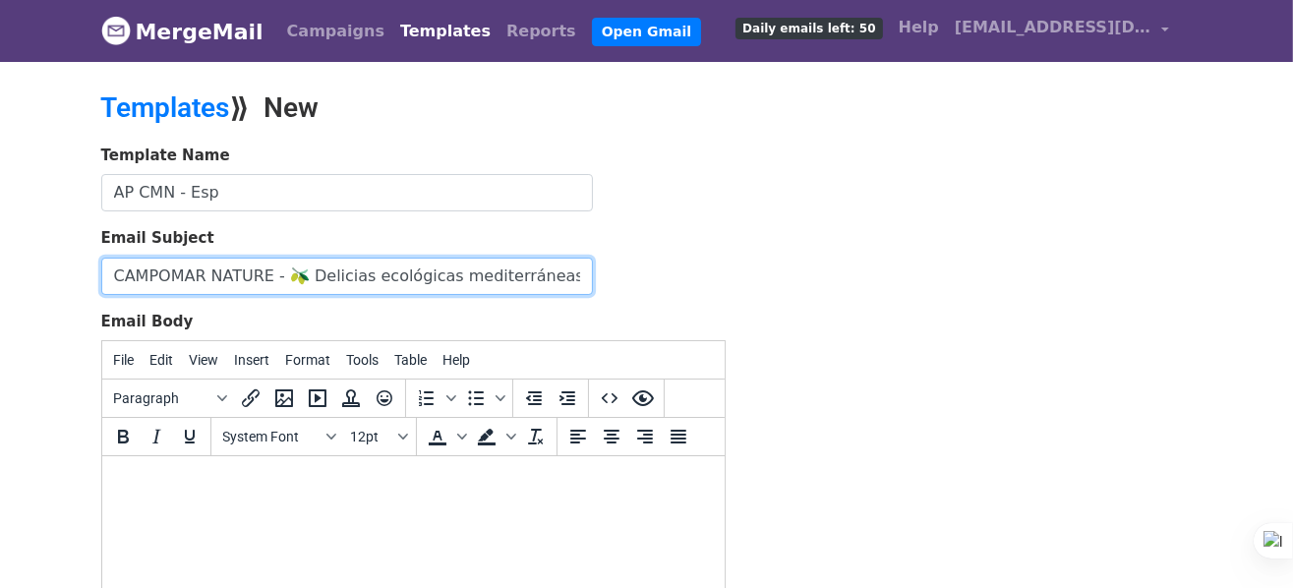
scroll to position [0, 272]
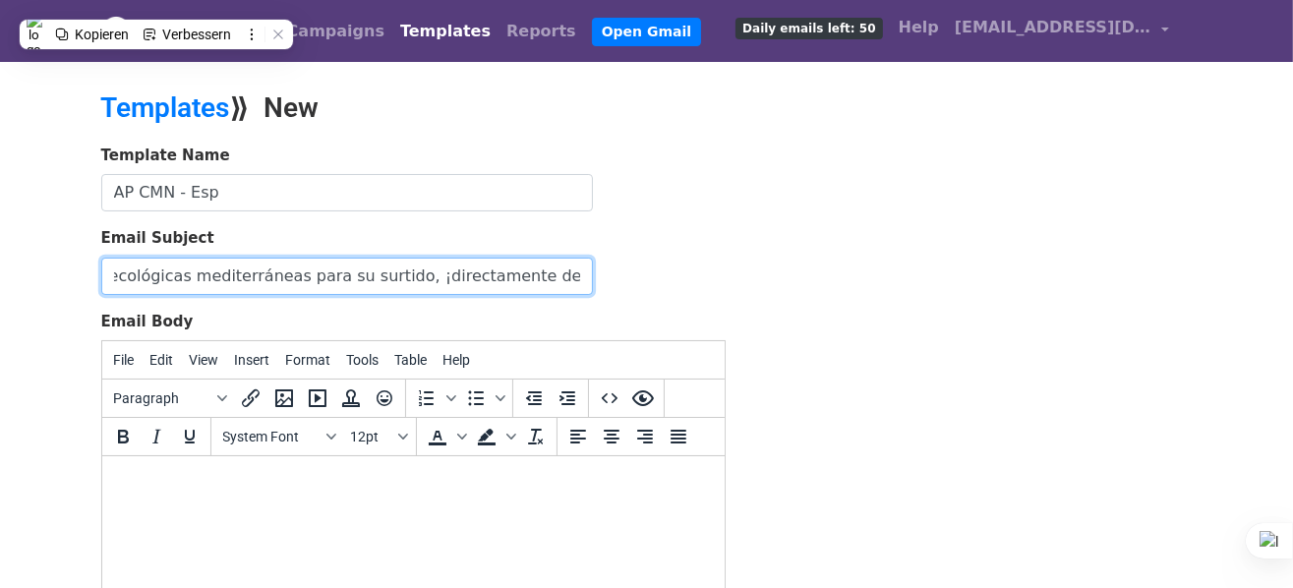
type input "CAMPOMAR NATURE - 🫒 Delicias ecológicas mediterráneas para su surtido, ¡directa…"
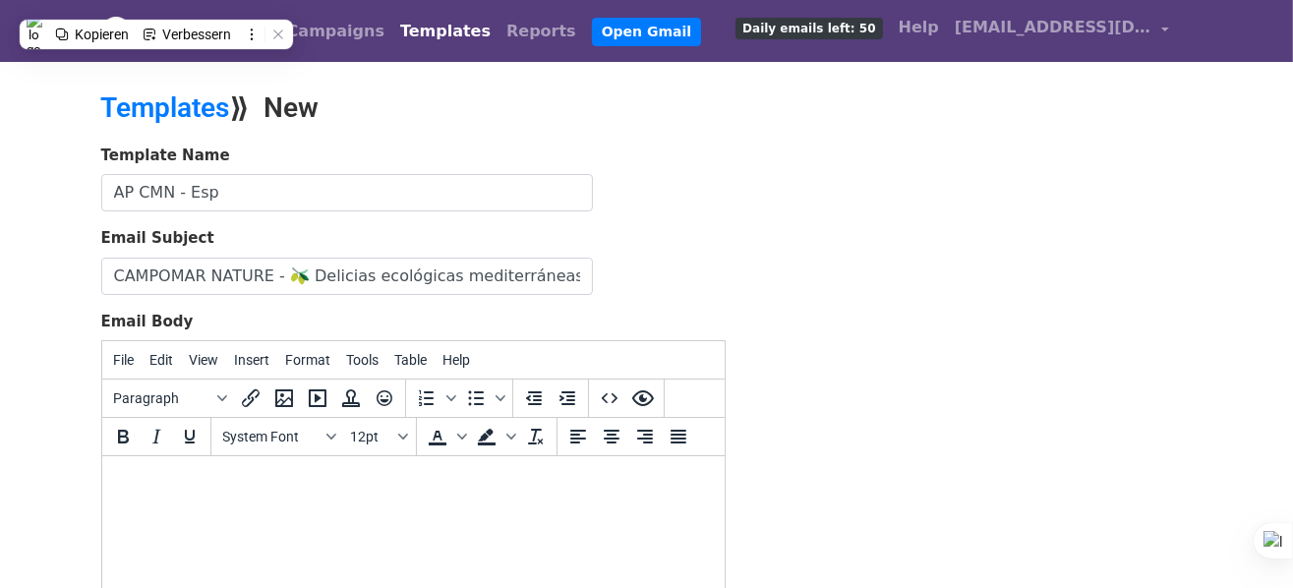
scroll to position [98, 0]
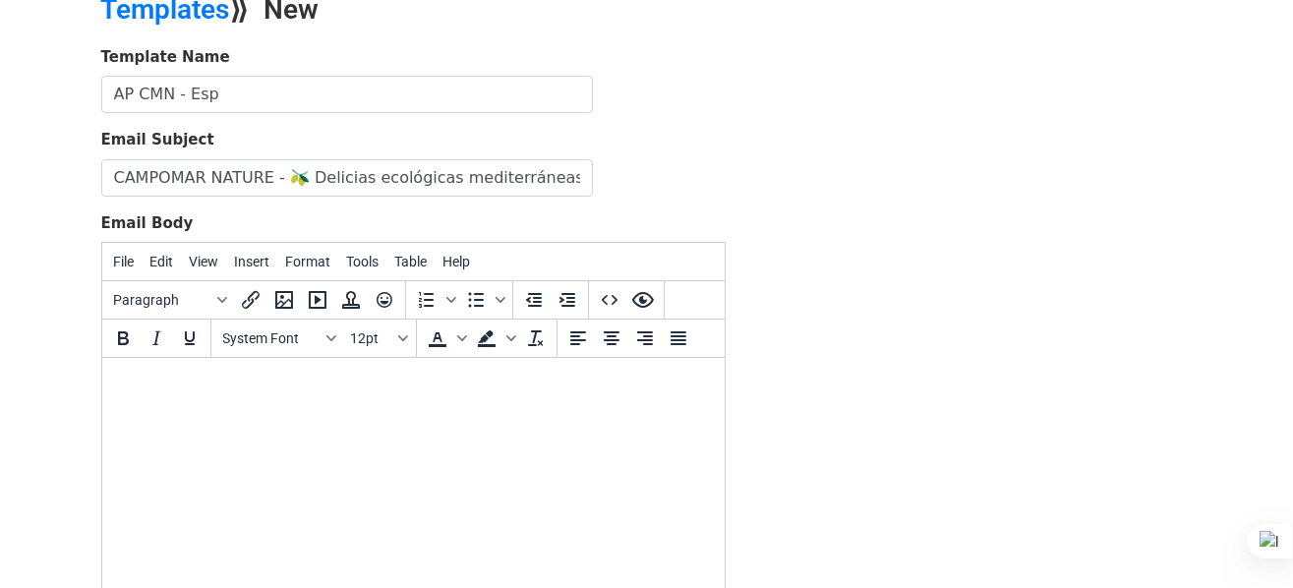
paste body
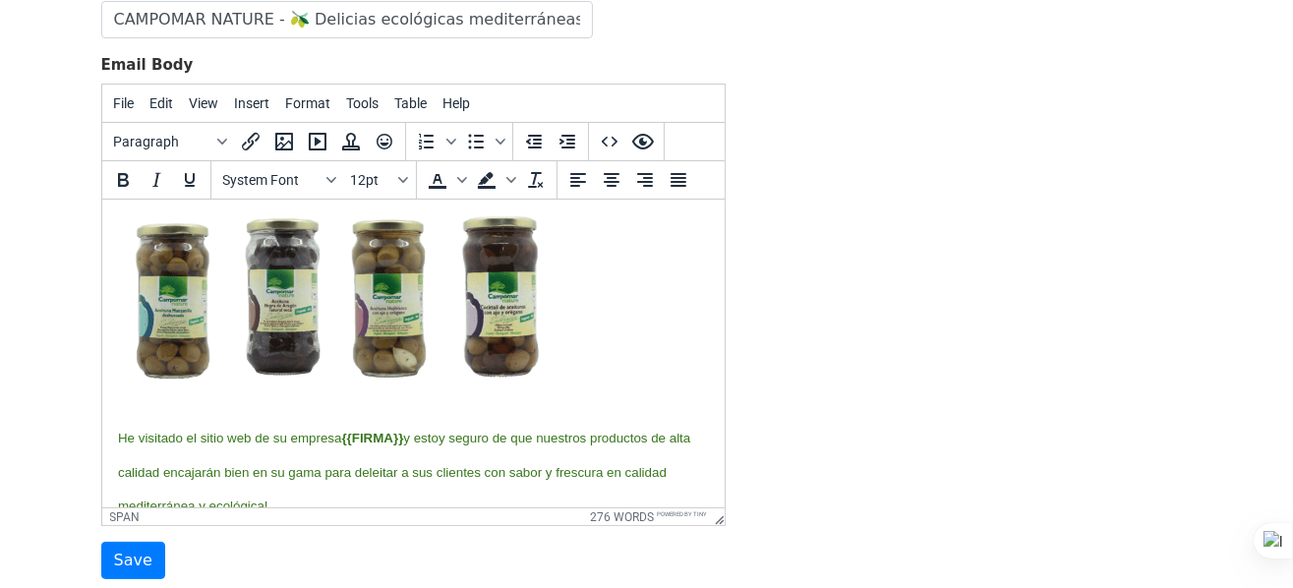
scroll to position [405, 0]
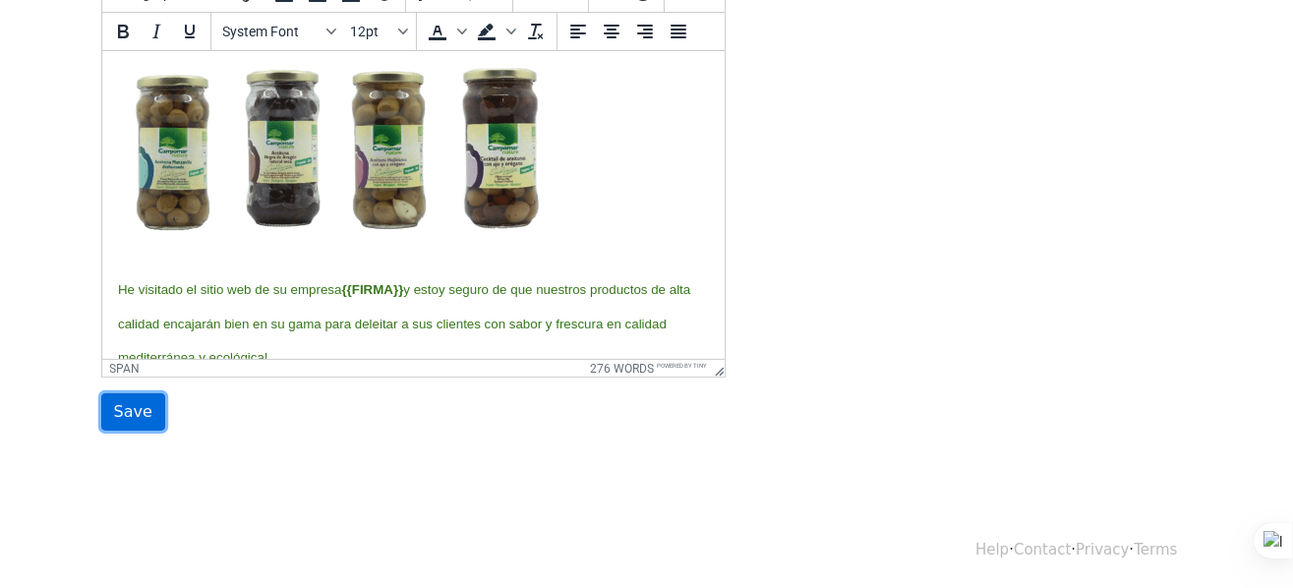
click at [128, 413] on input "Save" at bounding box center [133, 411] width 64 height 37
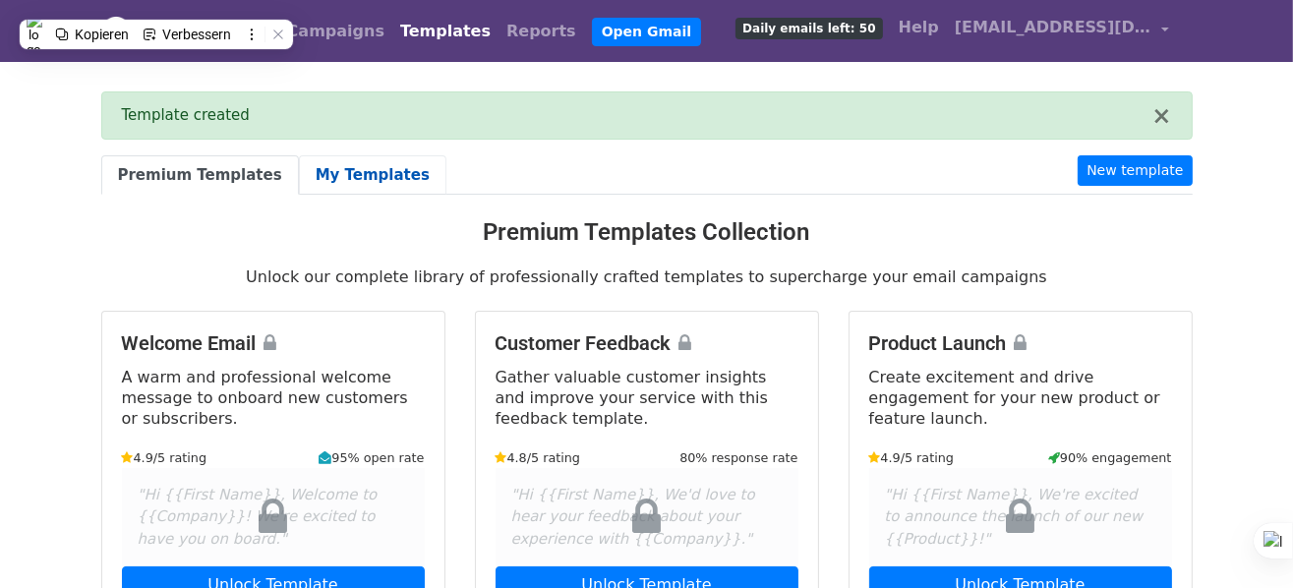
click at [340, 167] on link "My Templates" at bounding box center [372, 175] width 147 height 40
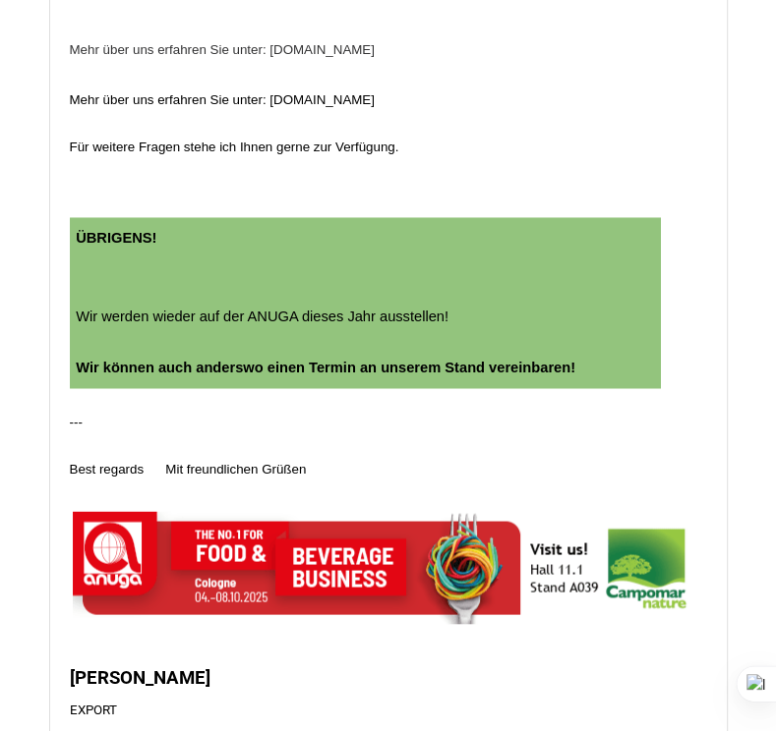
scroll to position [1671, 0]
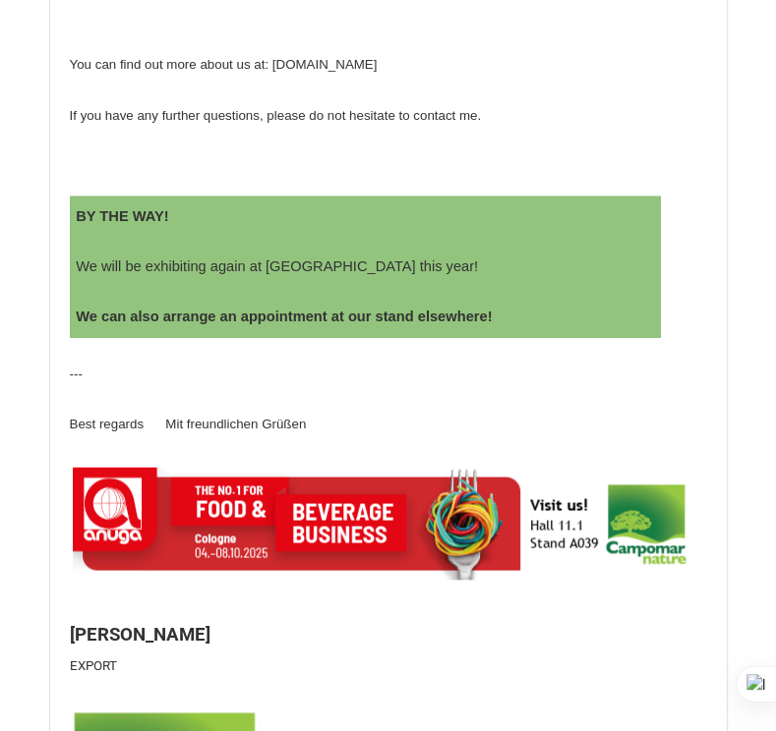
scroll to position [1475, 0]
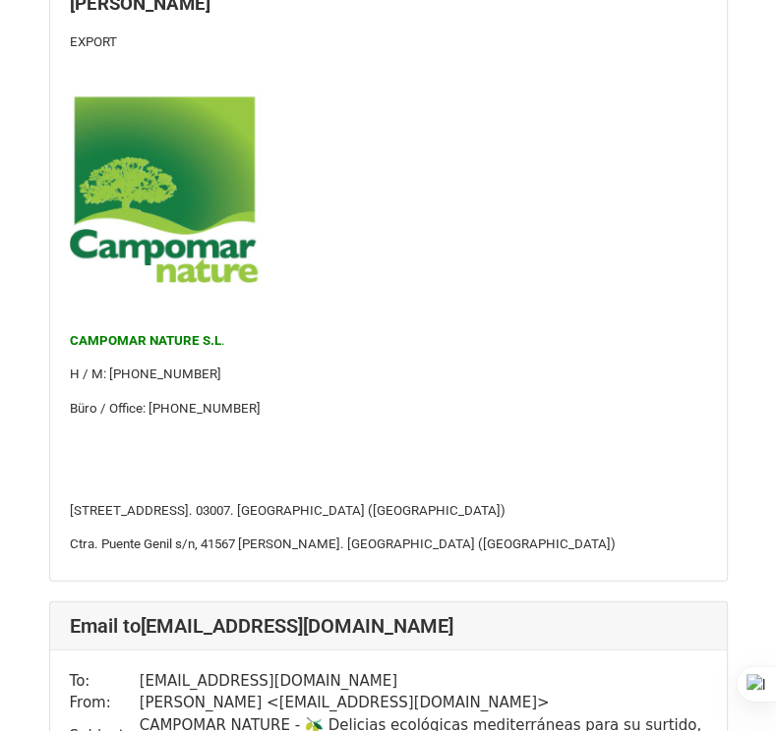
scroll to position [2359, 0]
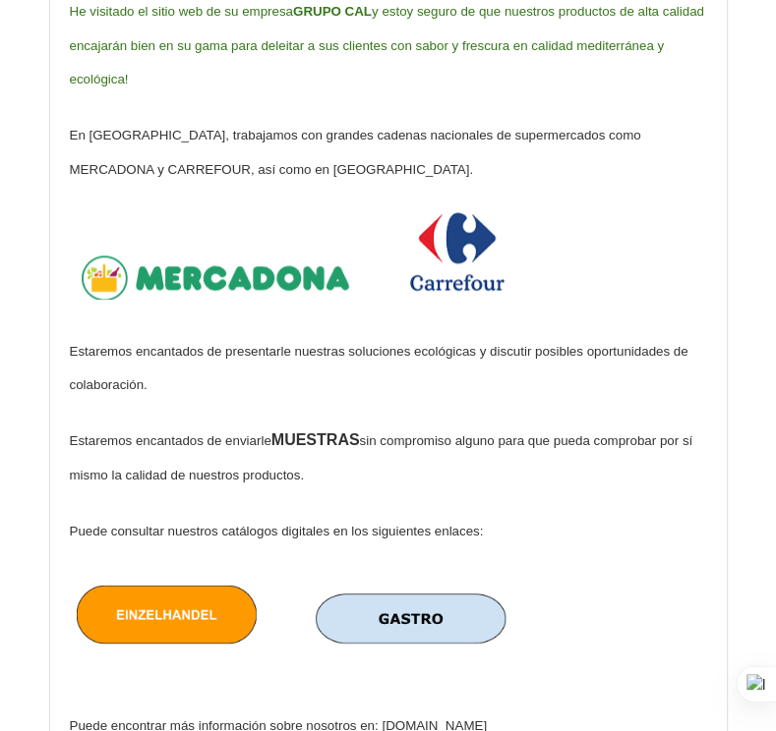
scroll to position [1081, 0]
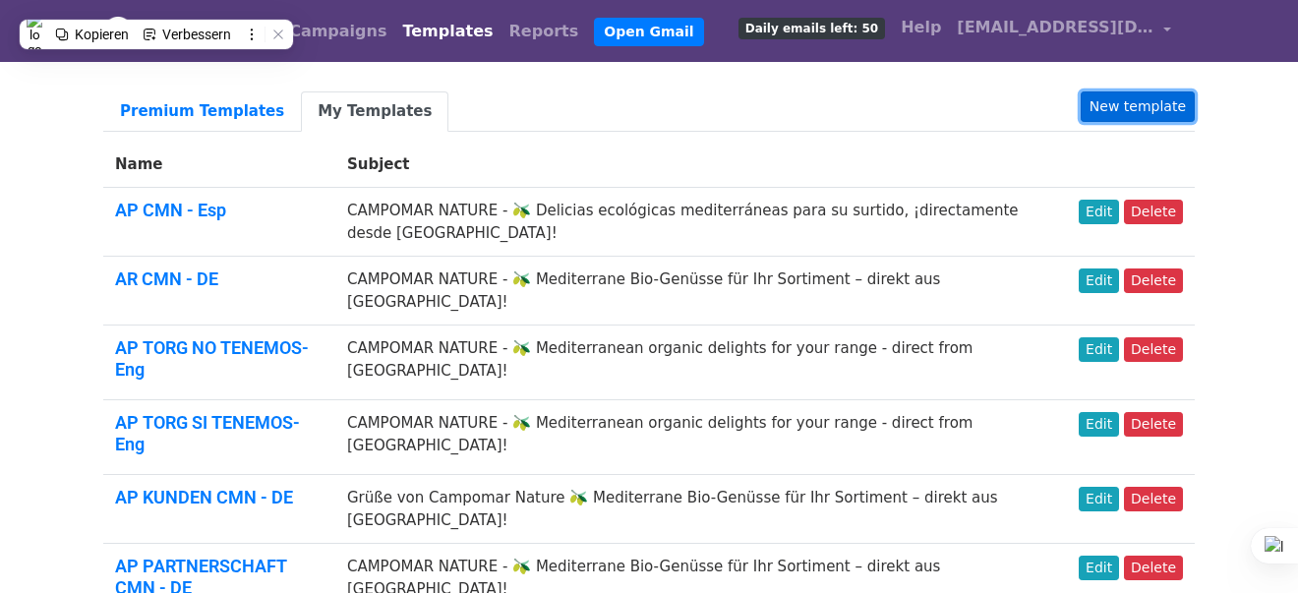
click at [1133, 100] on link "New template" at bounding box center [1137, 106] width 114 height 30
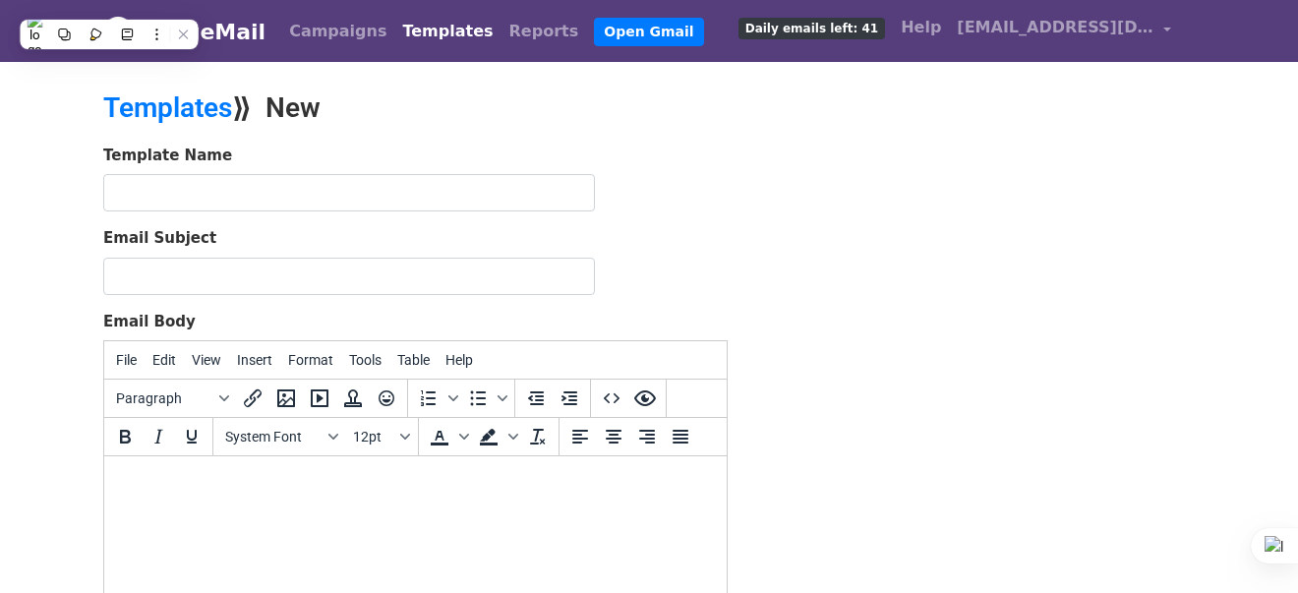
click at [558, 183] on input "text" at bounding box center [349, 192] width 492 height 37
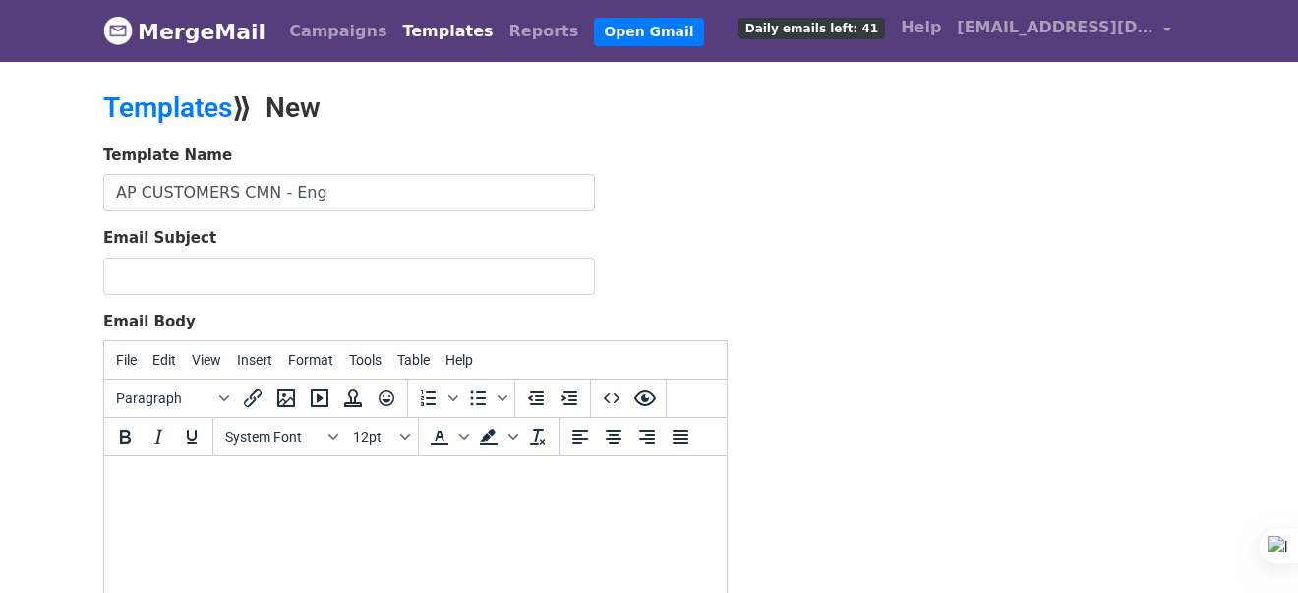
type input "AP CUSTOMERS CMN - Eng"
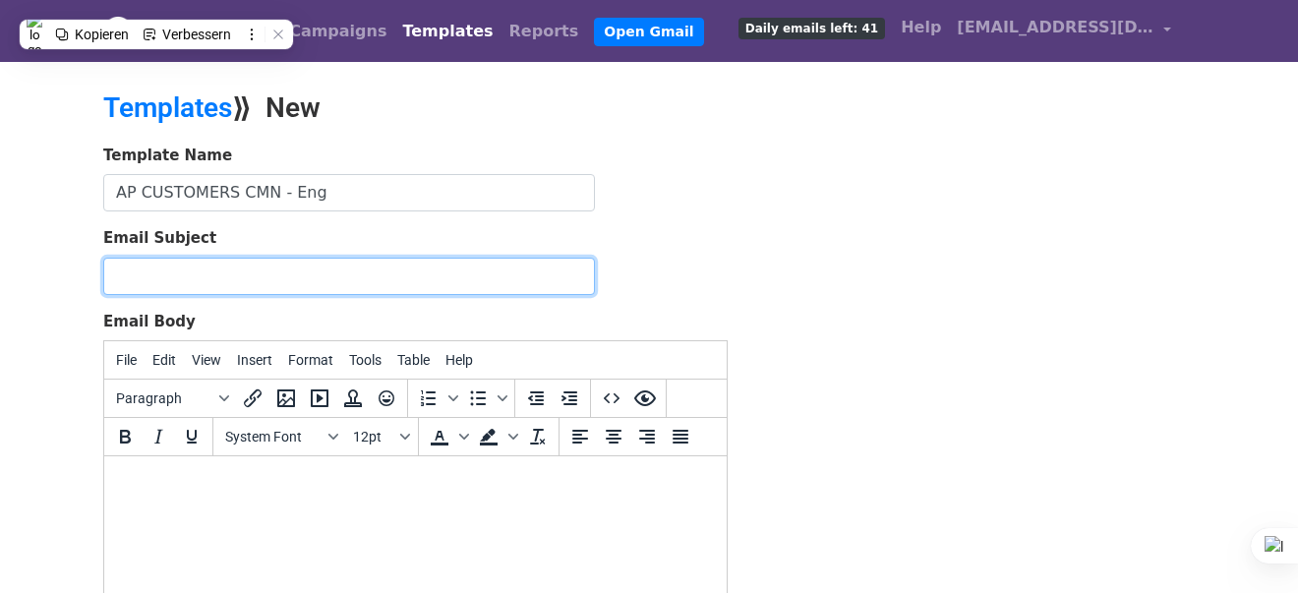
paste input "Greetings from Campomar Nature 🫒 Mediterranean organic delights for your range …"
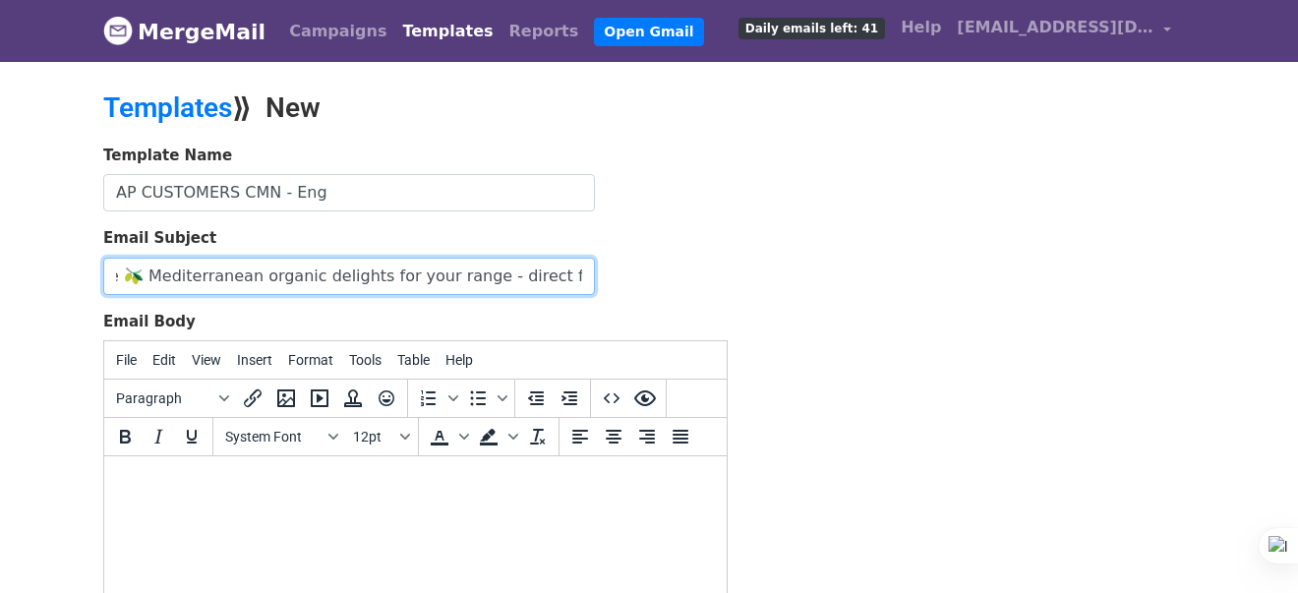
type input "Greetings from Campomar Nature 🫒 Mediterranean organic delights for your range …"
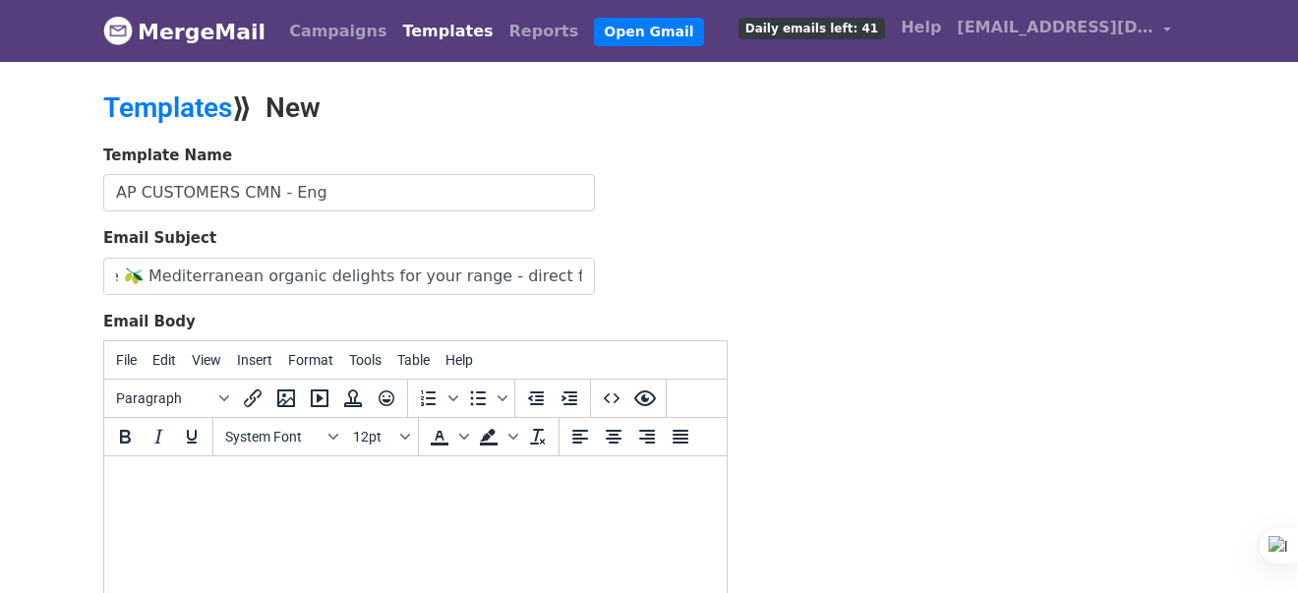
scroll to position [0, 0]
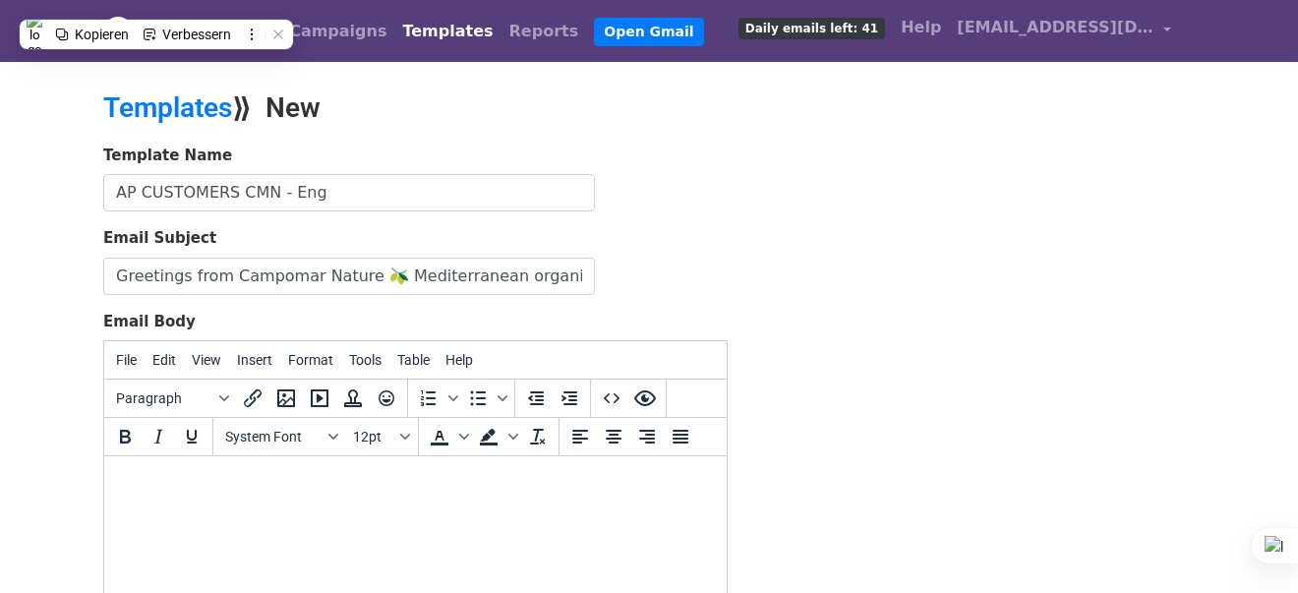
paste body
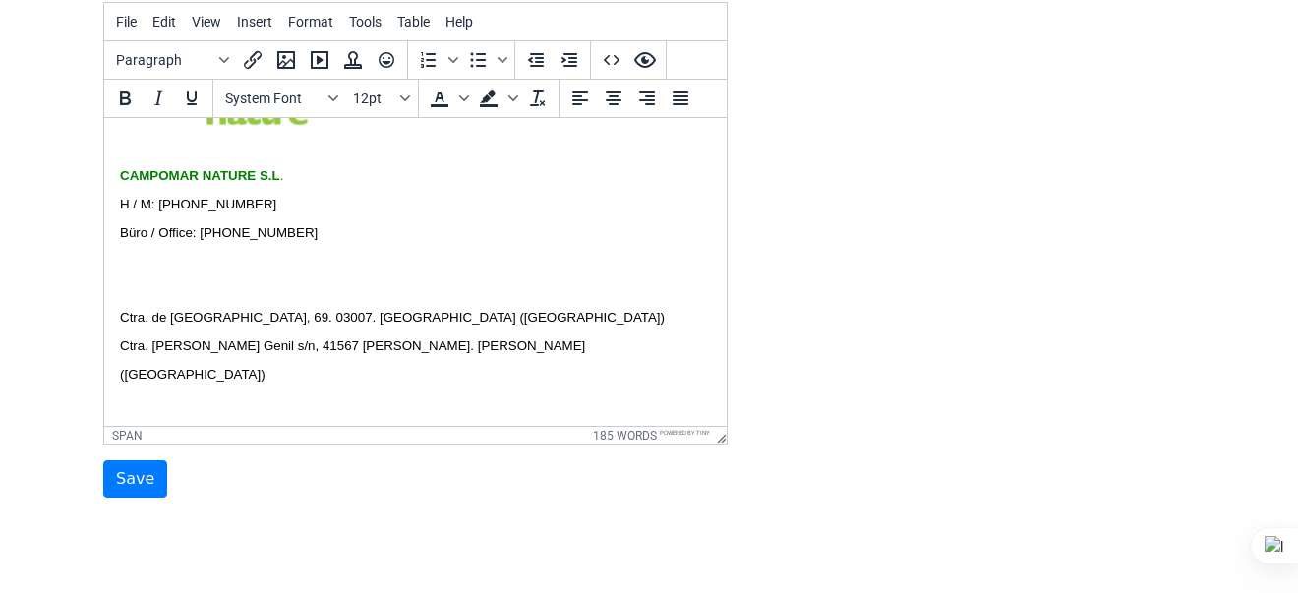
scroll to position [350, 0]
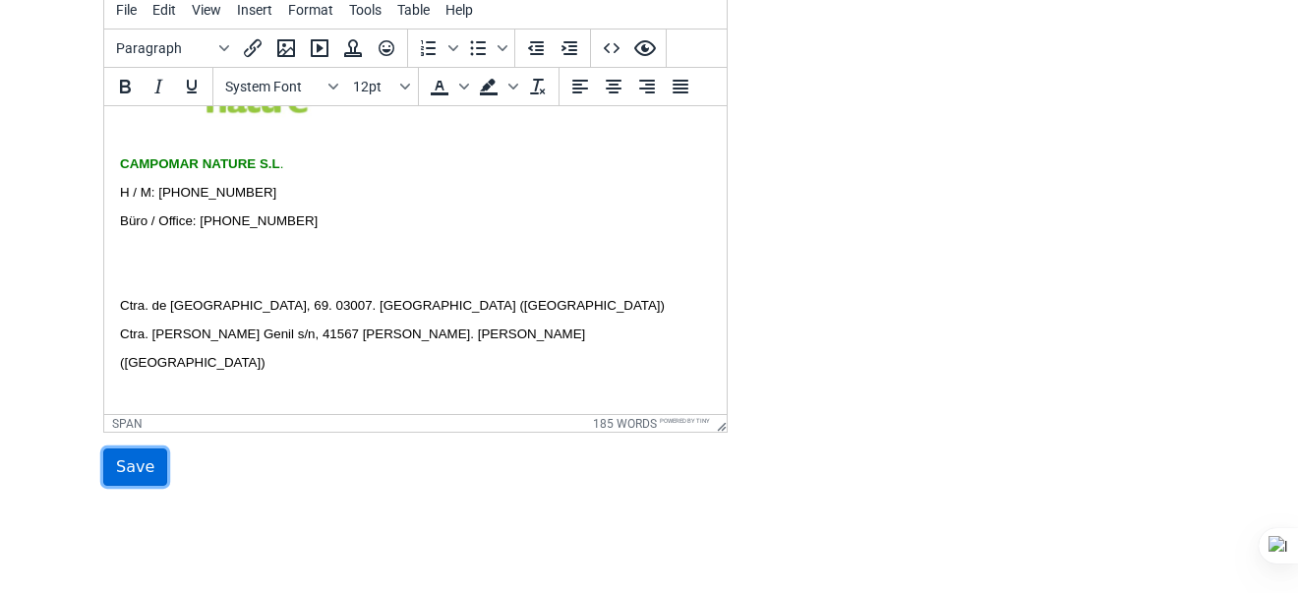
click at [142, 450] on input "Save" at bounding box center [135, 466] width 64 height 37
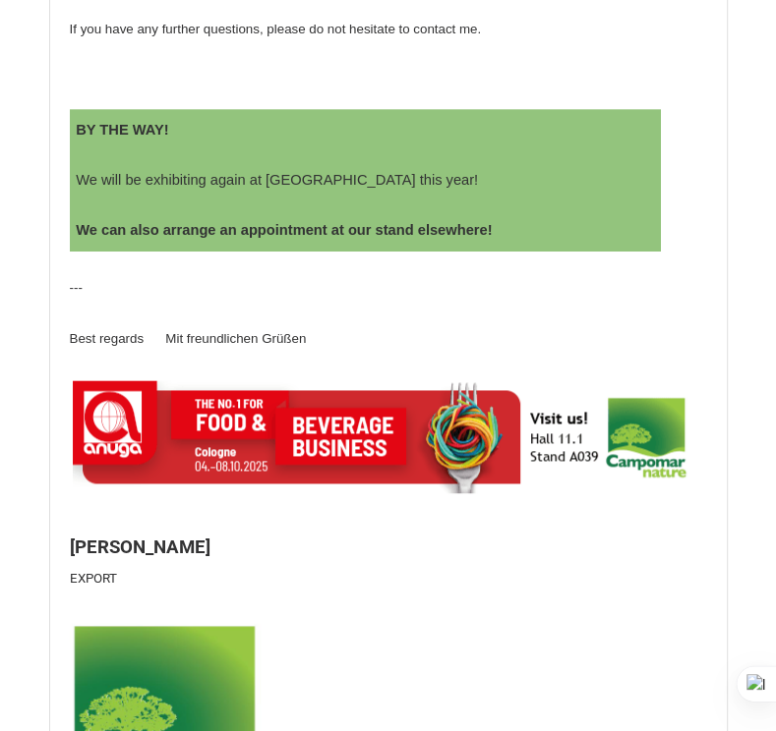
scroll to position [1081, 0]
